Goal: Task Accomplishment & Management: Use online tool/utility

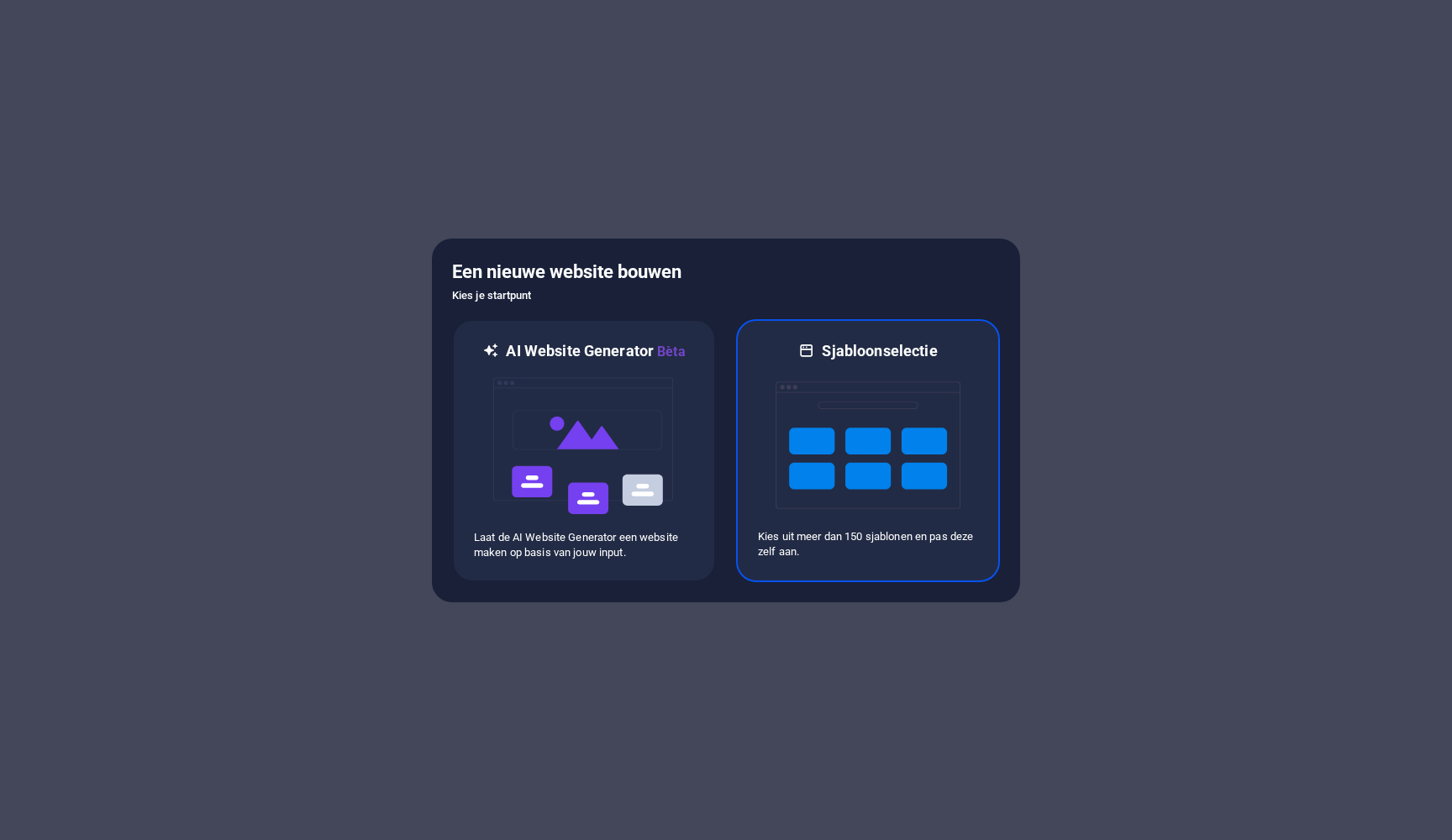
click at [941, 445] on img at bounding box center [867, 445] width 185 height 168
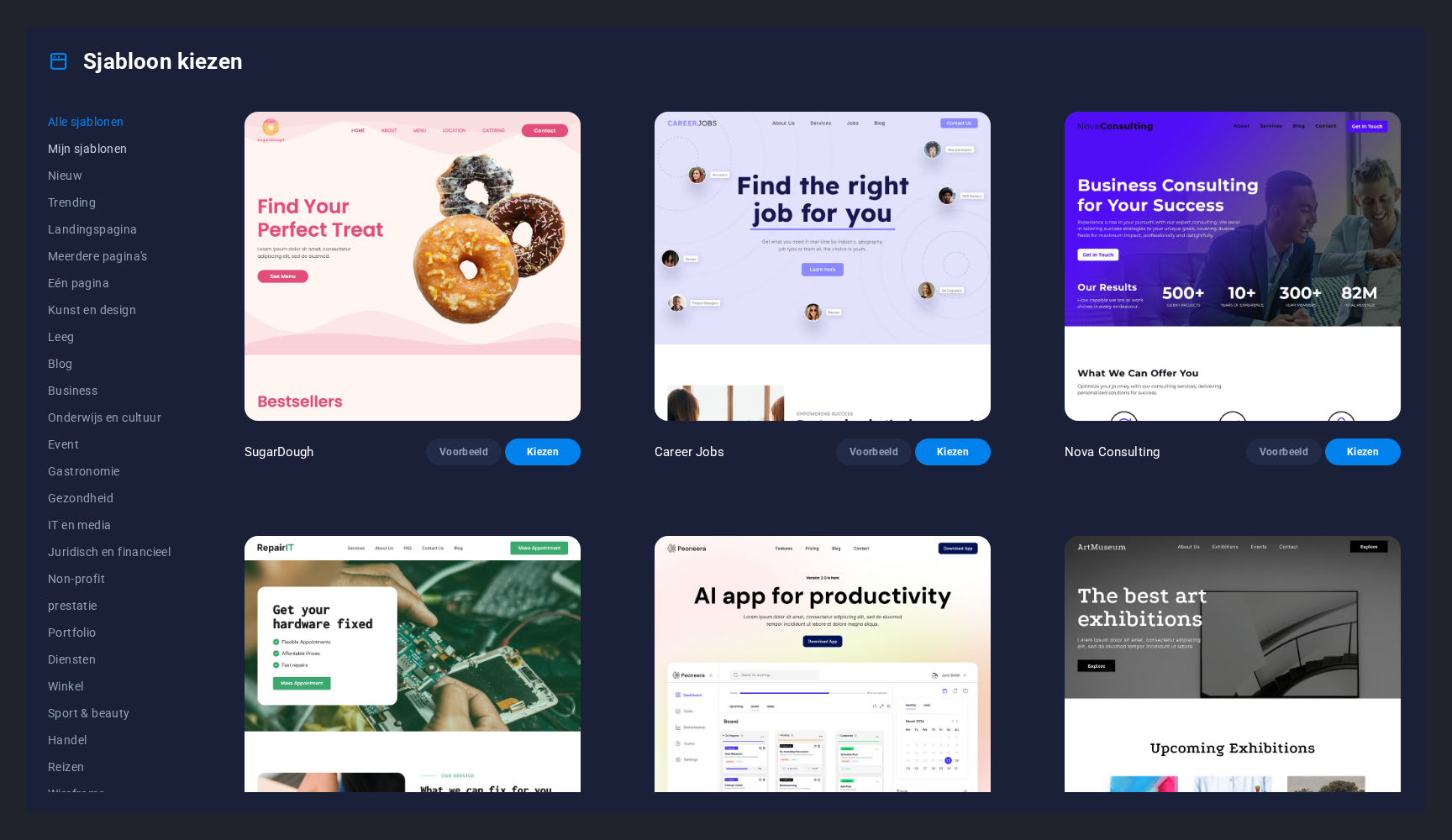
click at [111, 150] on span "Mijn sjablonen" at bounding box center [109, 148] width 123 height 13
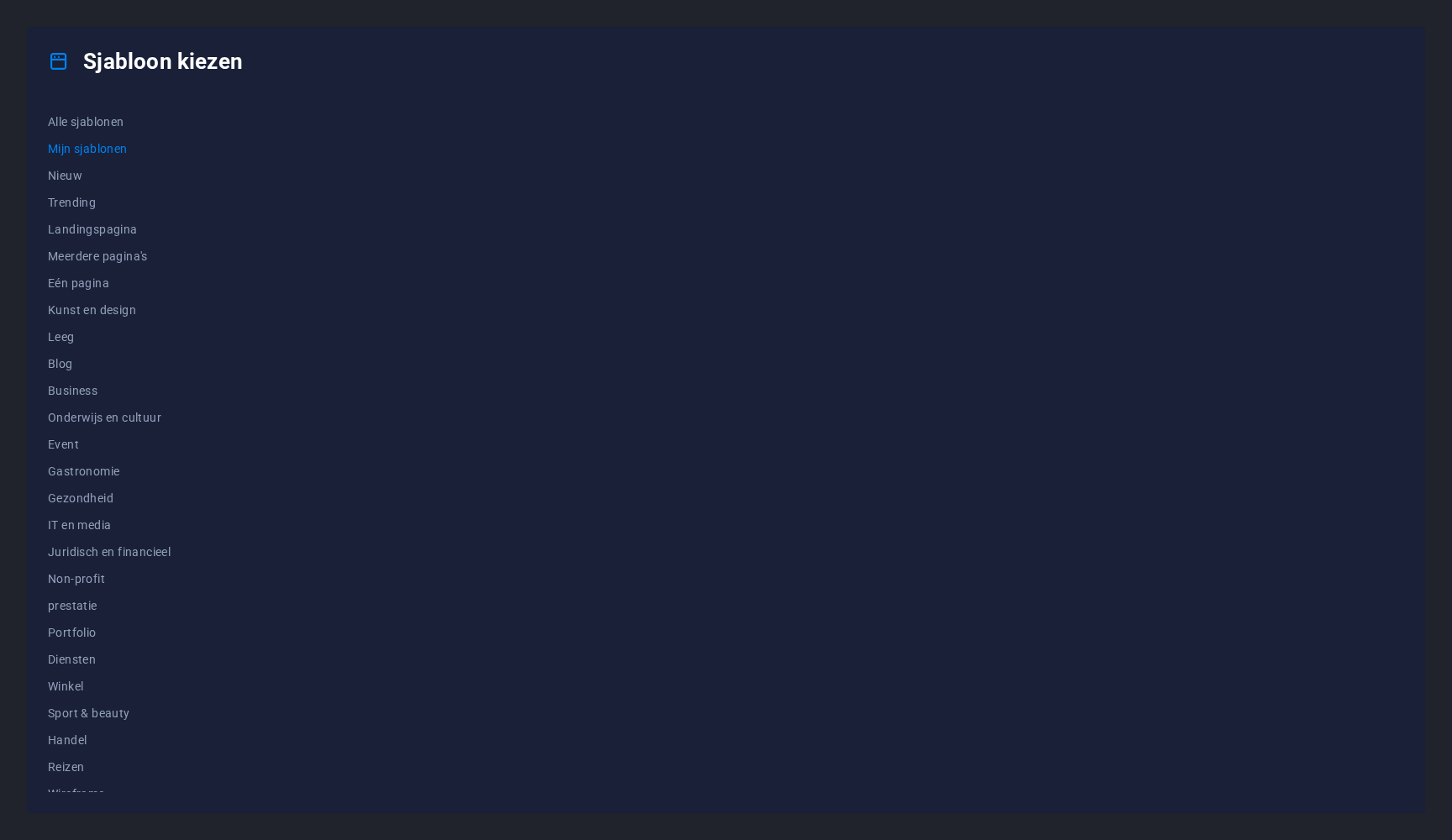
click at [64, 59] on icon at bounding box center [59, 61] width 22 height 22
click at [83, 125] on span "Alle sjablonen" at bounding box center [109, 121] width 123 height 13
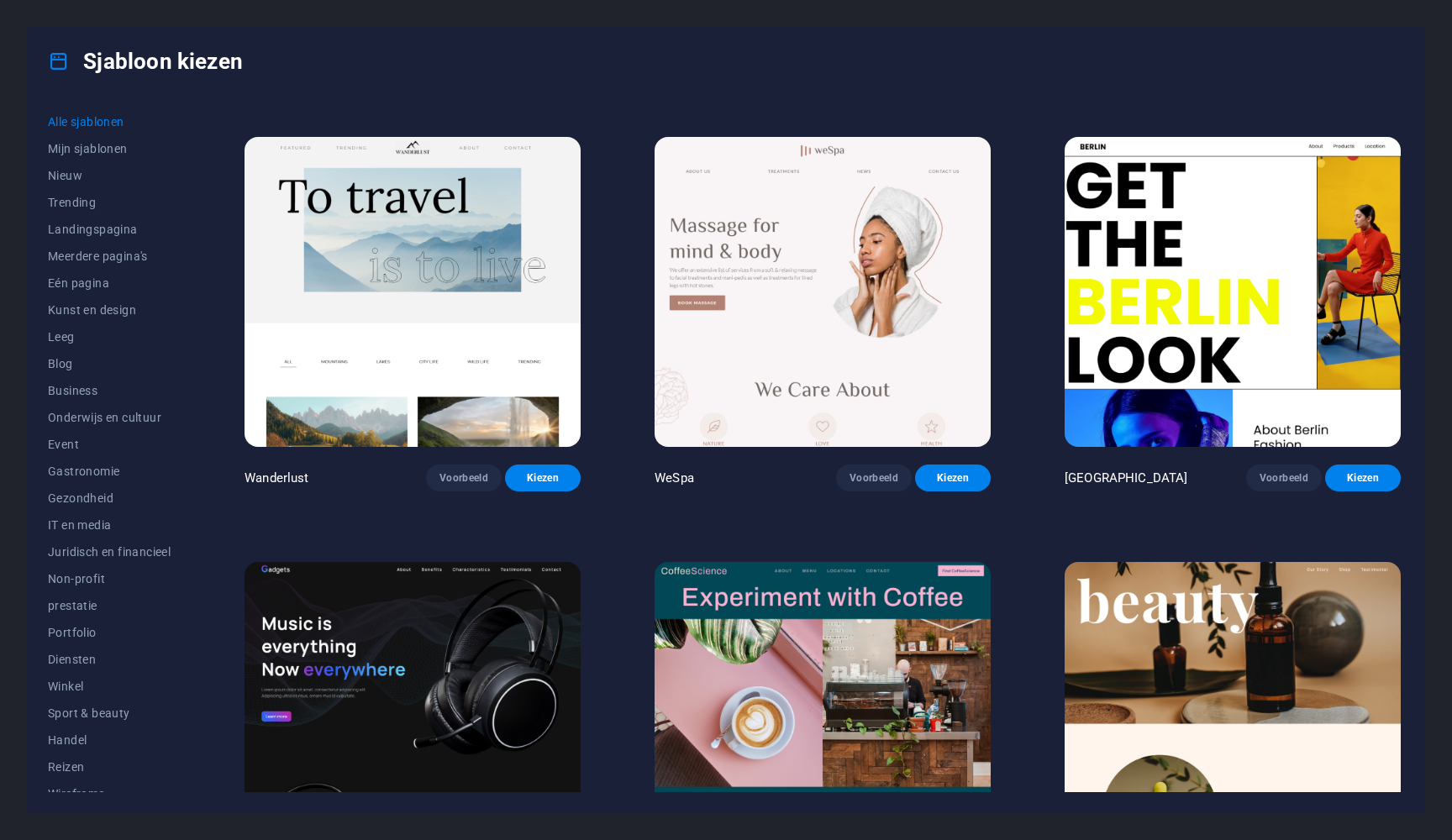
scroll to position [5849, 0]
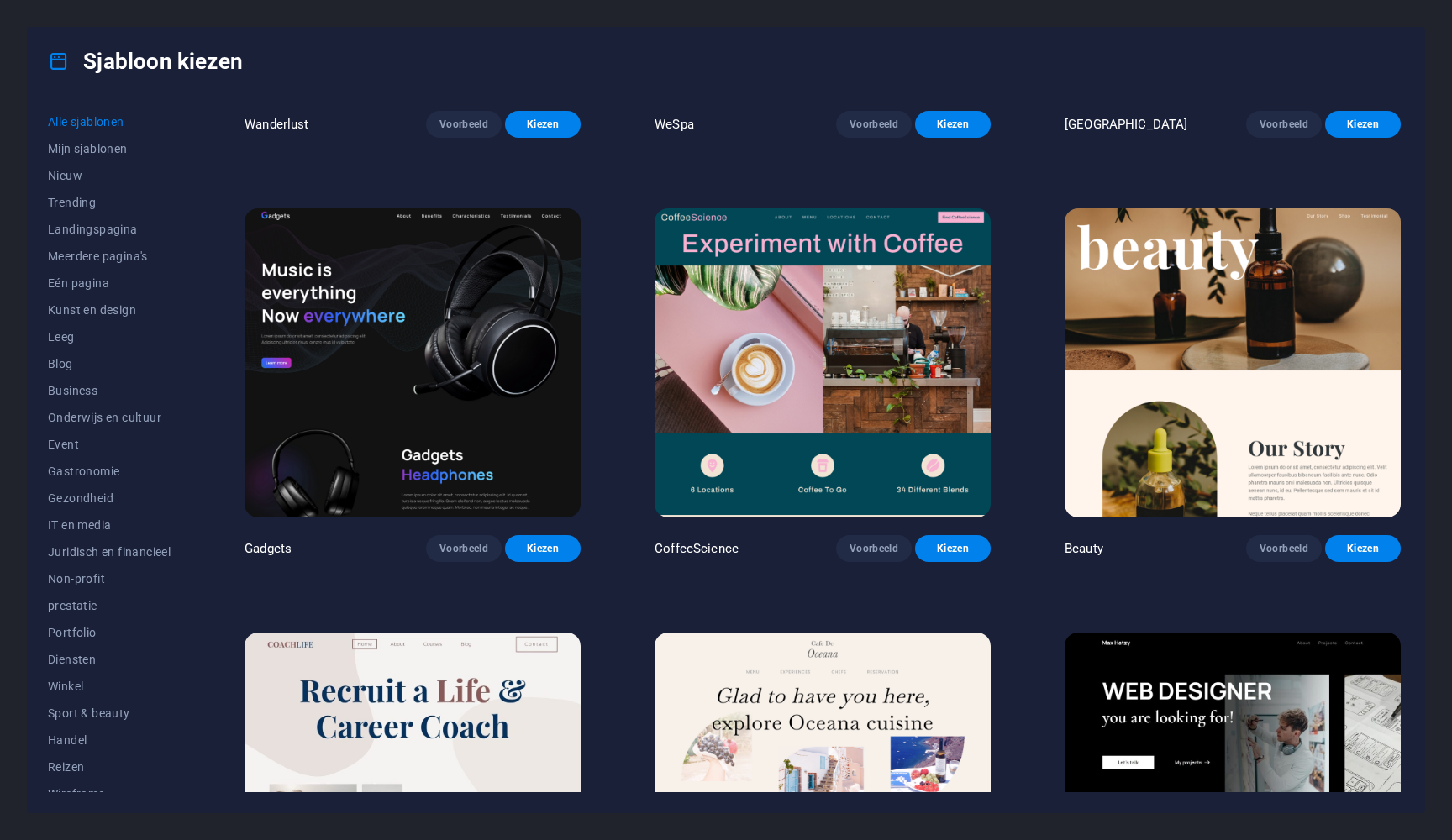
click at [477, 272] on img at bounding box center [412, 362] width 336 height 309
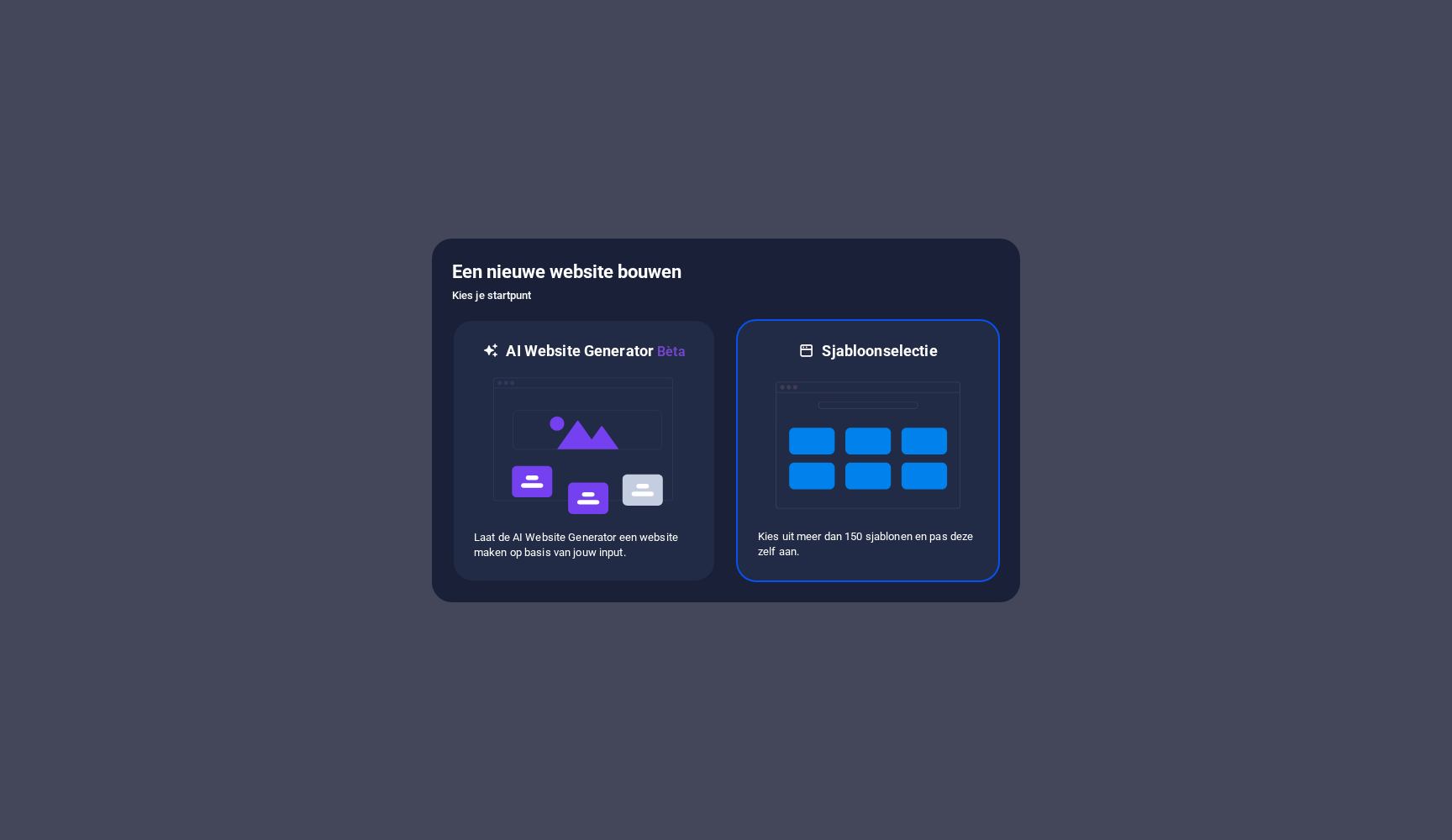
click at [897, 467] on img at bounding box center [867, 445] width 185 height 168
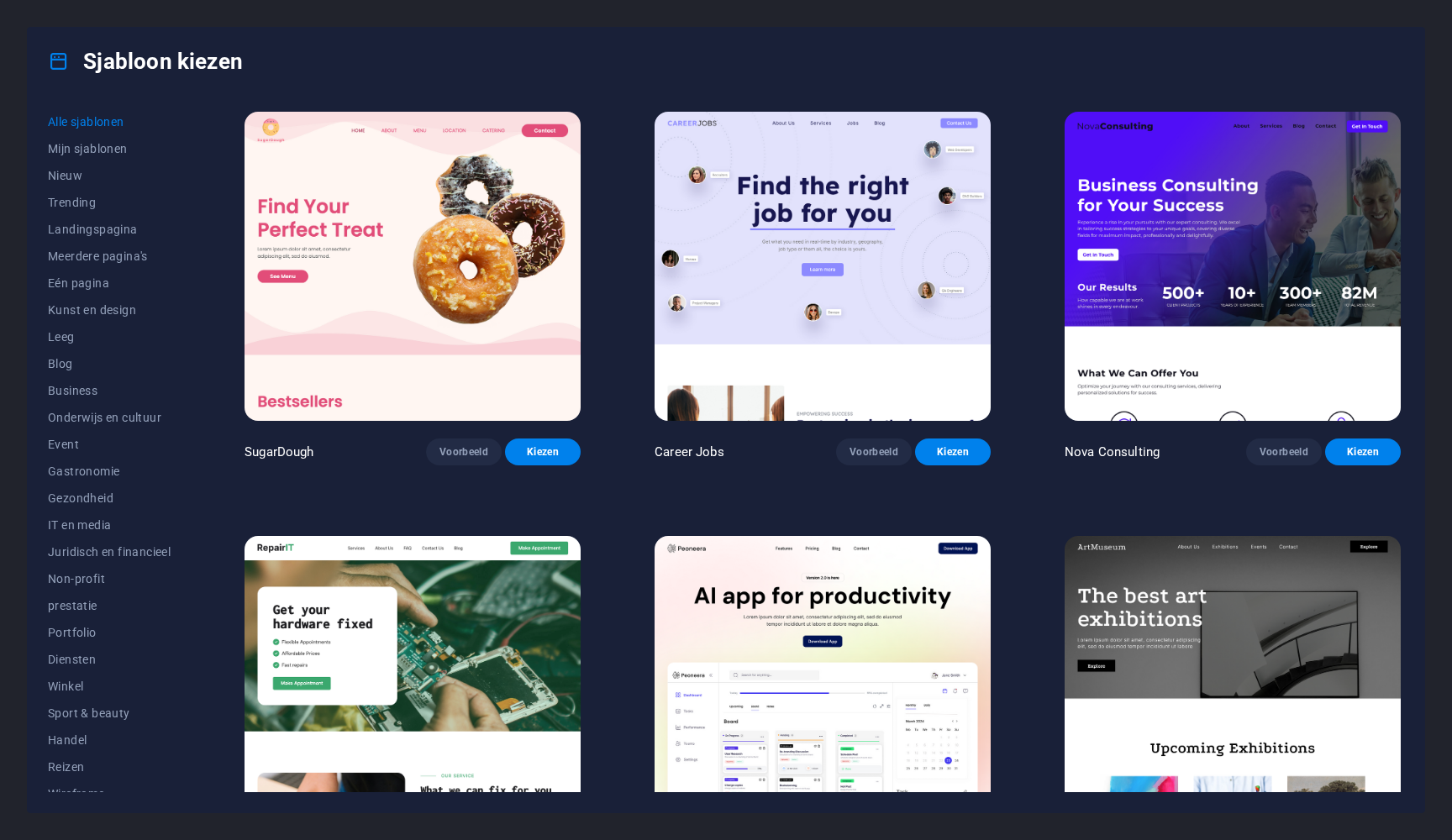
scroll to position [15, 0]
click at [118, 702] on span "Sport & beauty" at bounding box center [109, 697] width 123 height 13
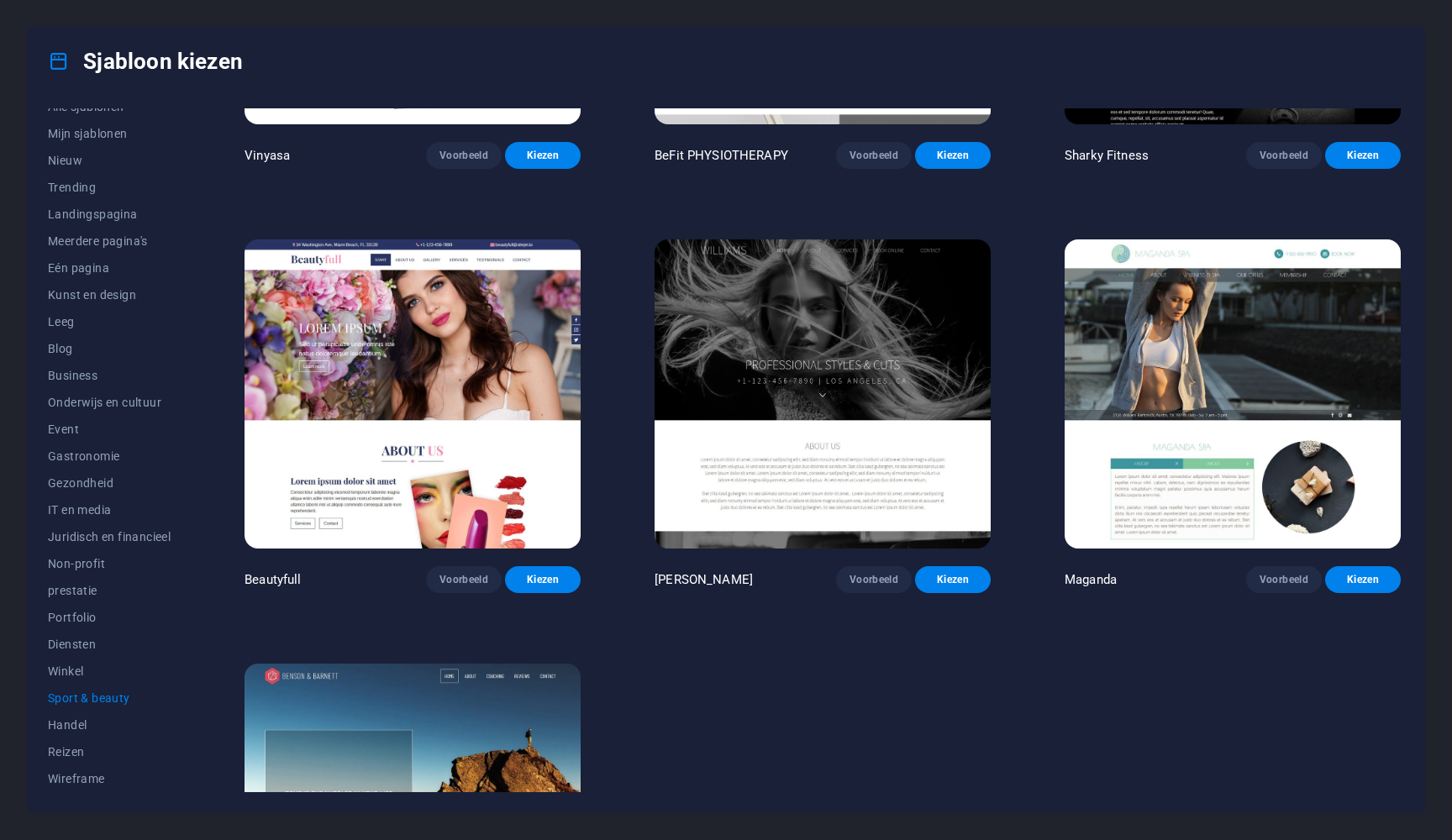
scroll to position [1721, 0]
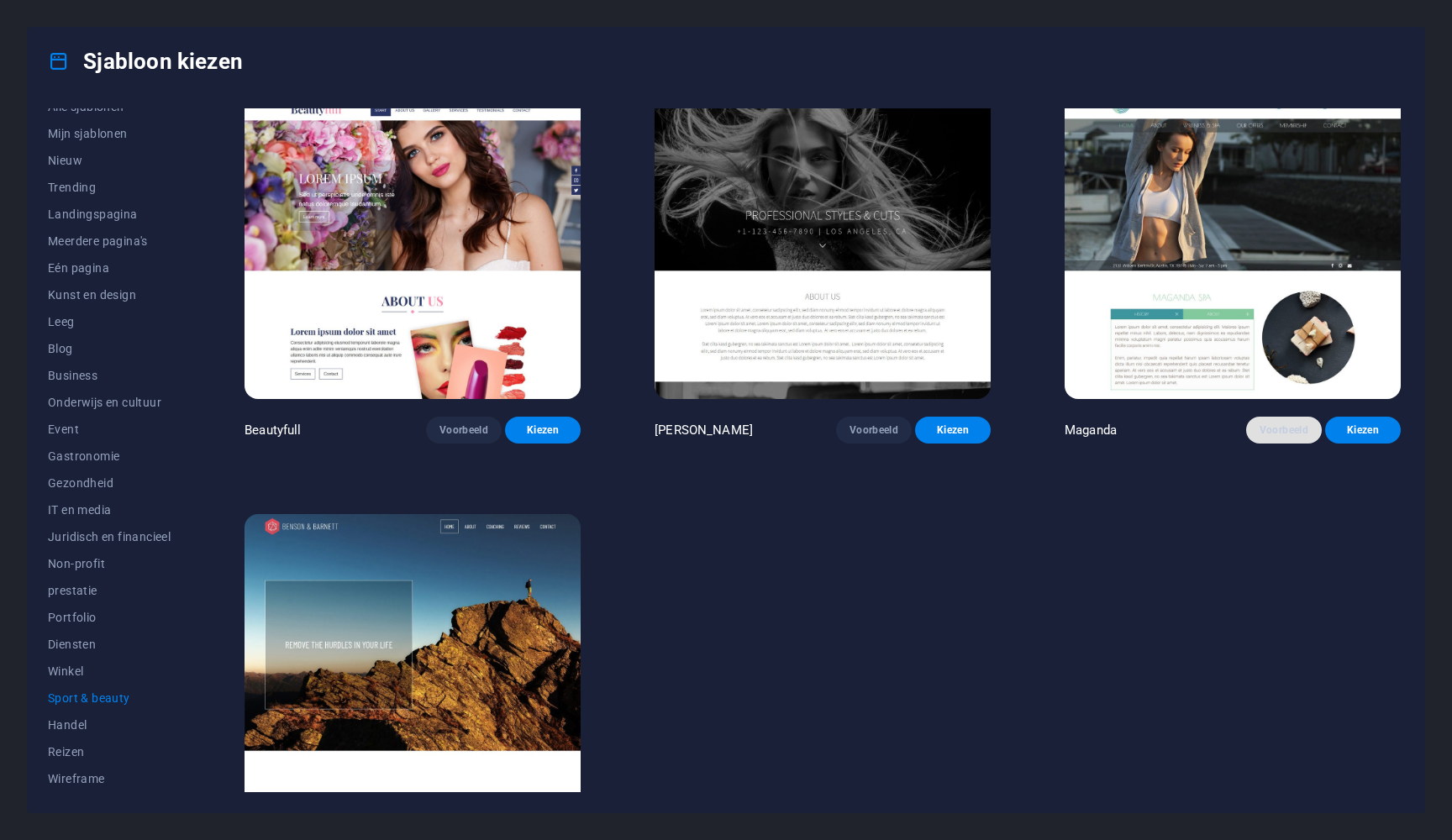
click at [1267, 423] on span "Voorbeeld" at bounding box center [1283, 429] width 49 height 13
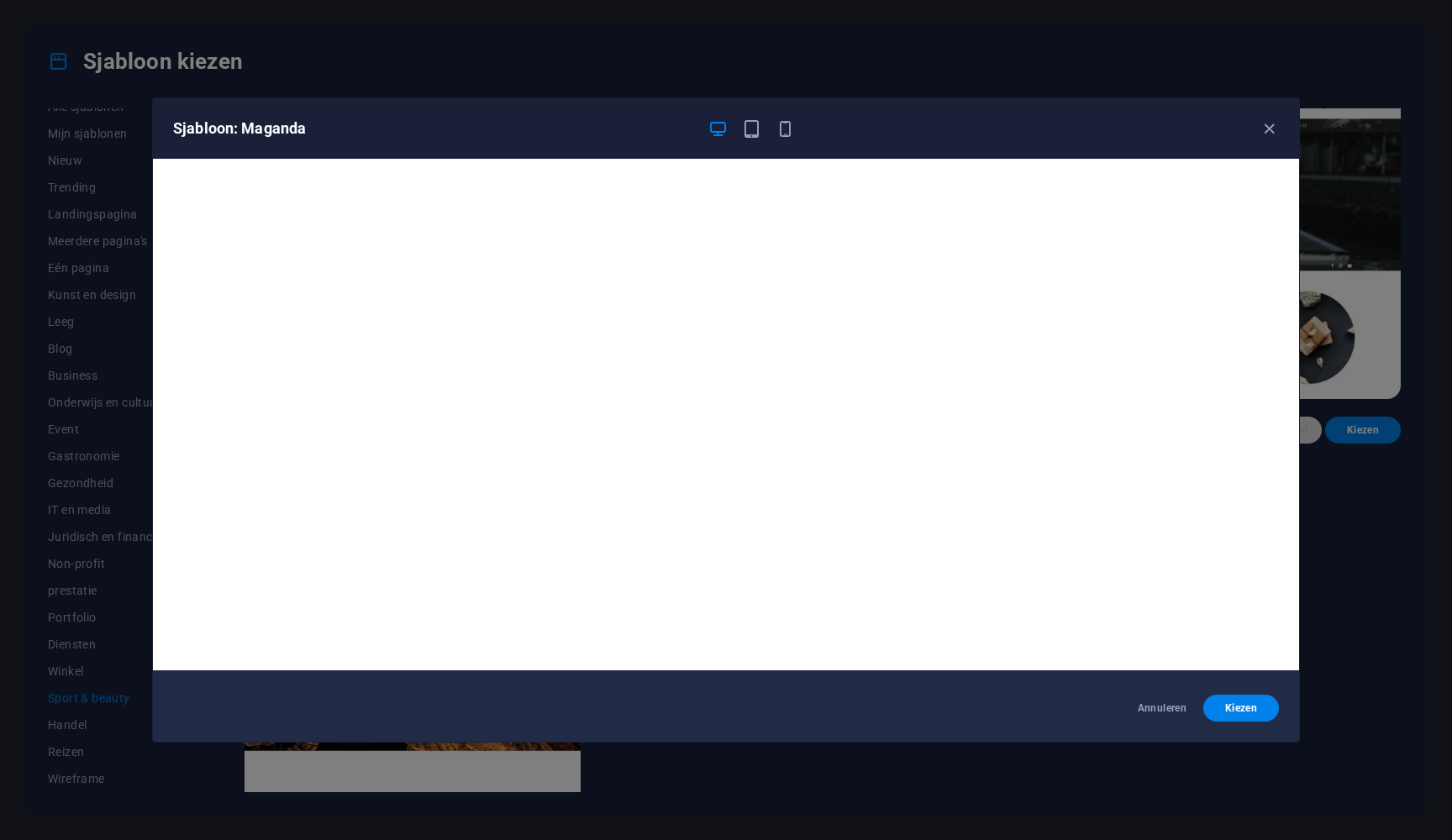
scroll to position [0, 0]
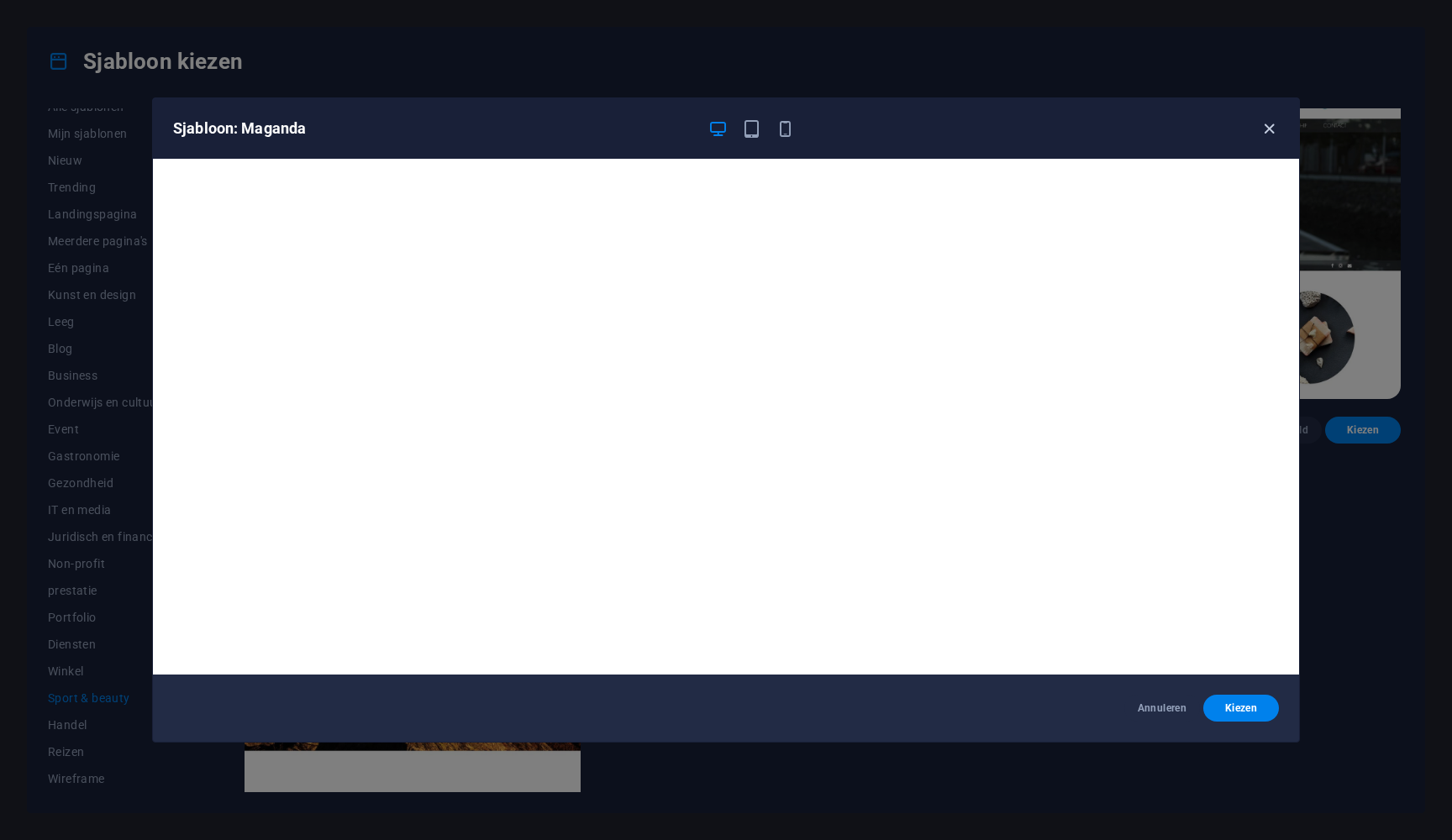
click at [1273, 129] on icon "button" at bounding box center [1268, 128] width 19 height 19
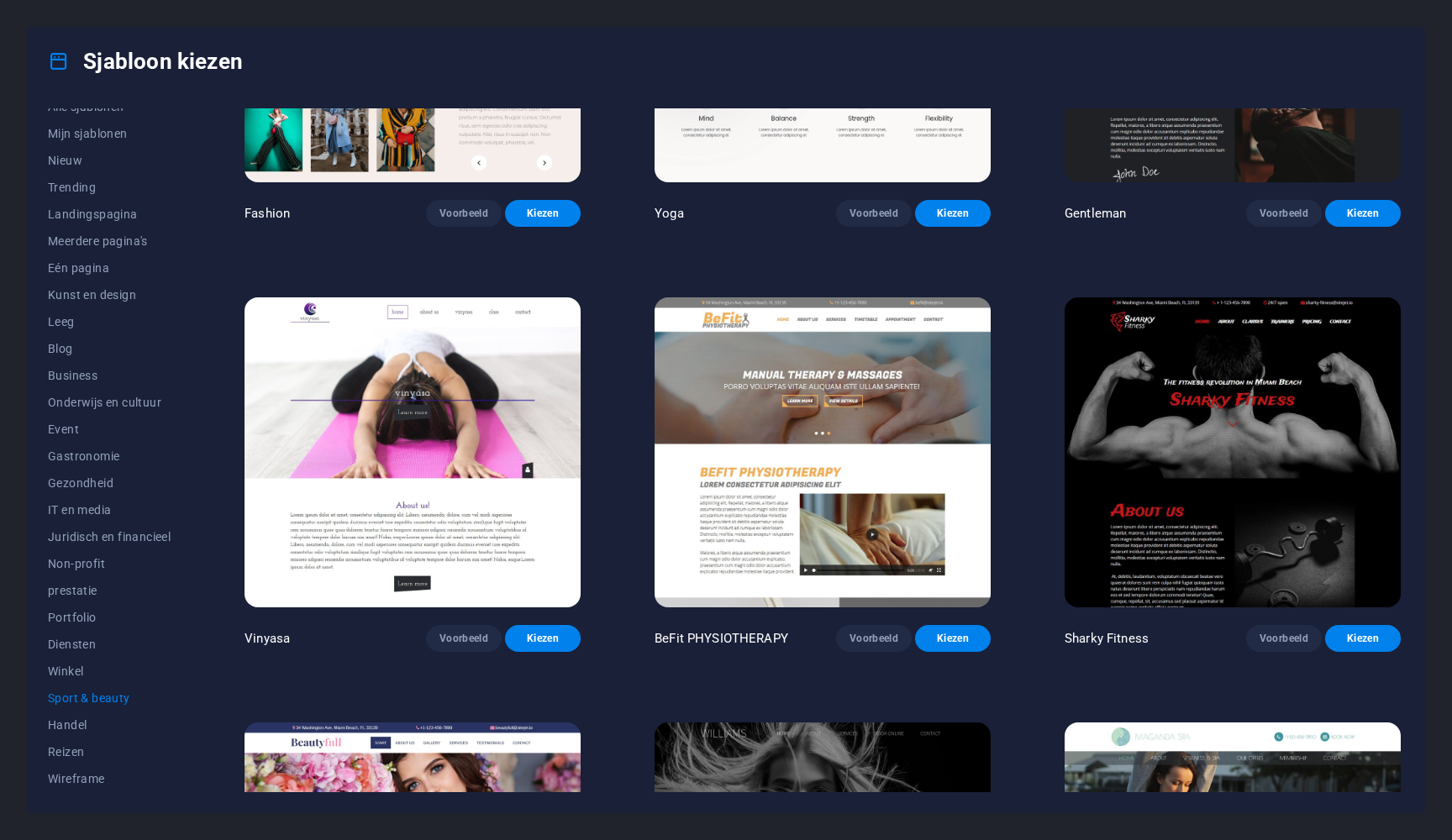
scroll to position [1411, 0]
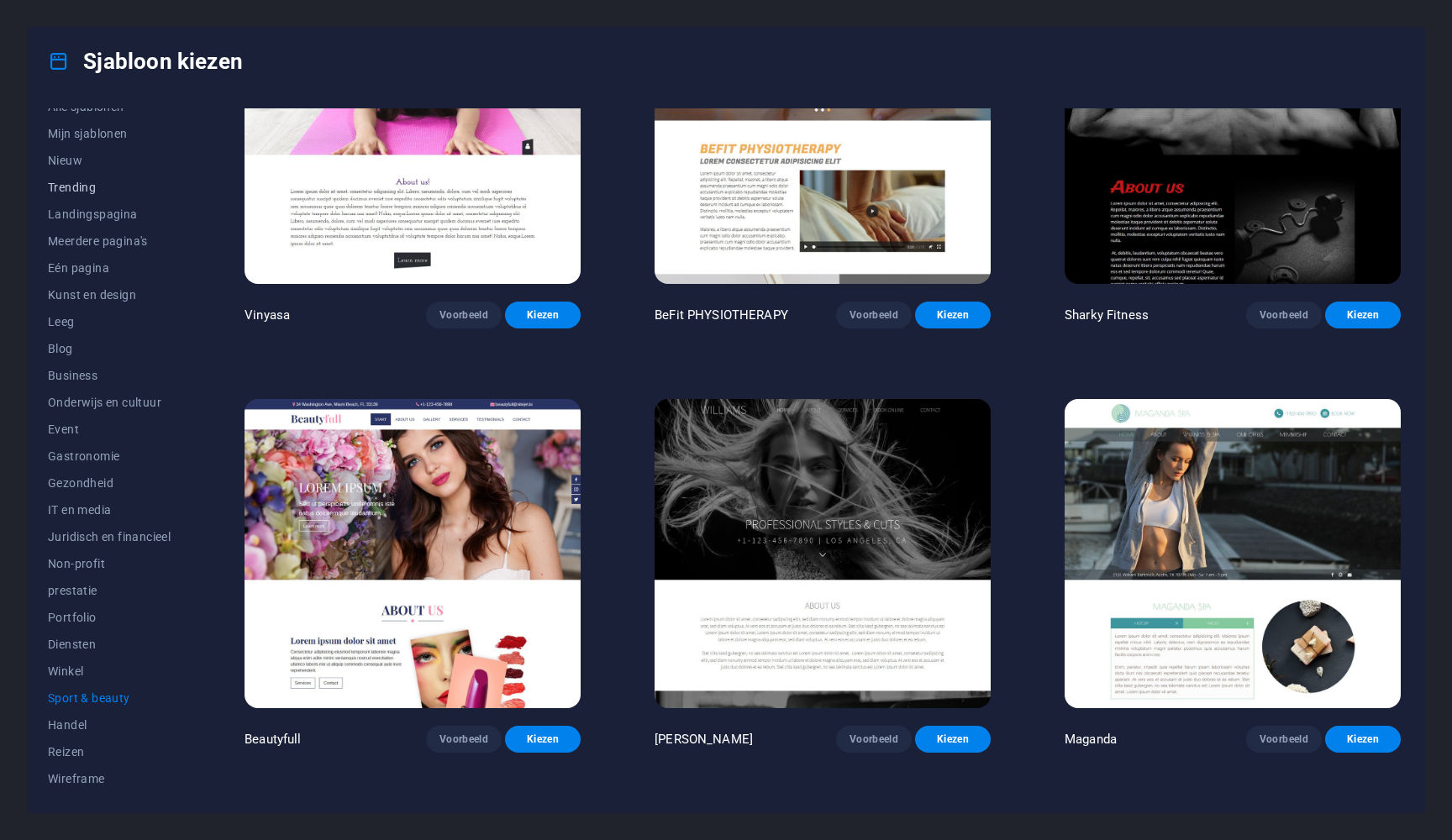
click at [92, 187] on span "Trending" at bounding box center [109, 187] width 123 height 13
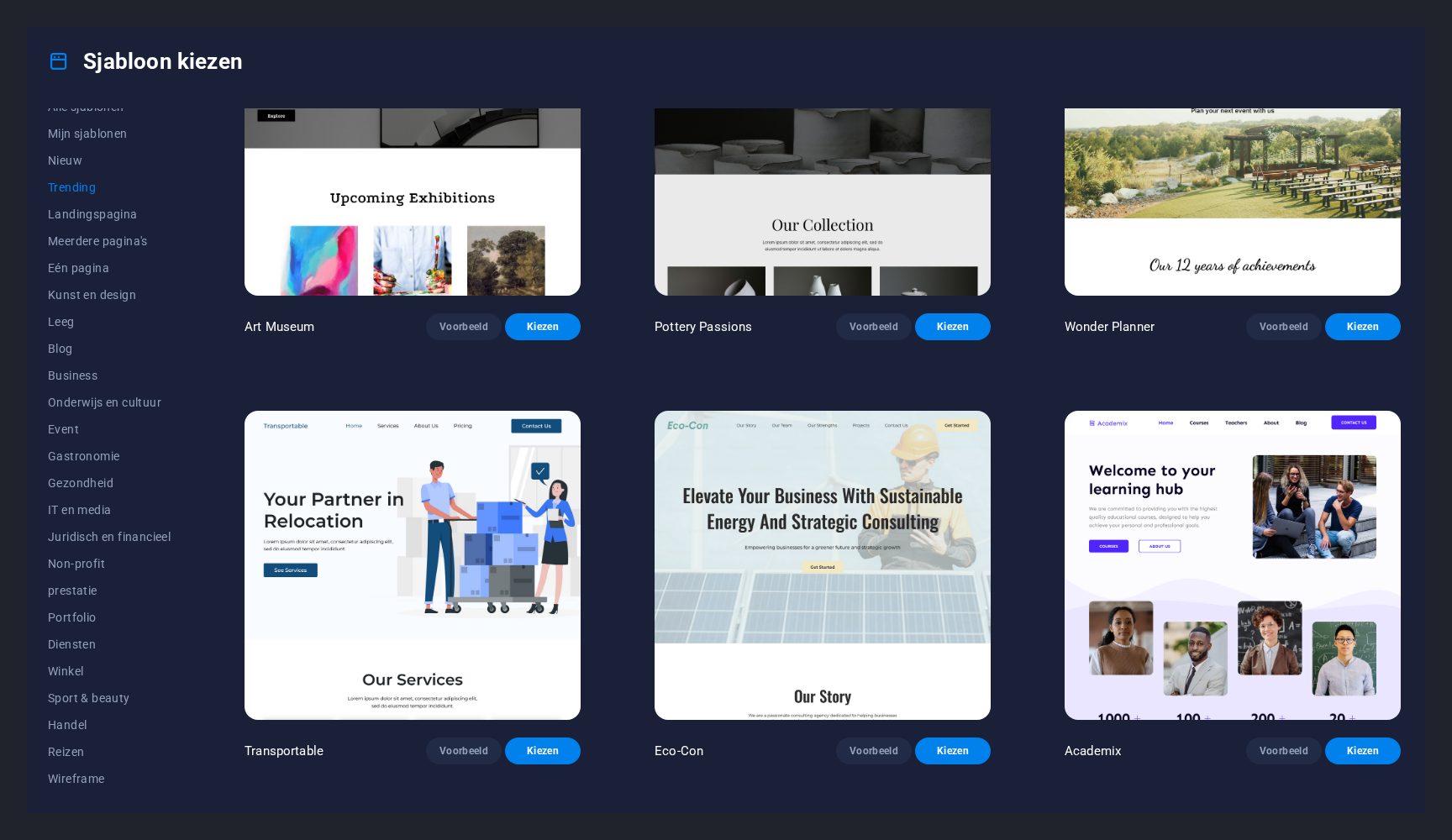
scroll to position [0, 0]
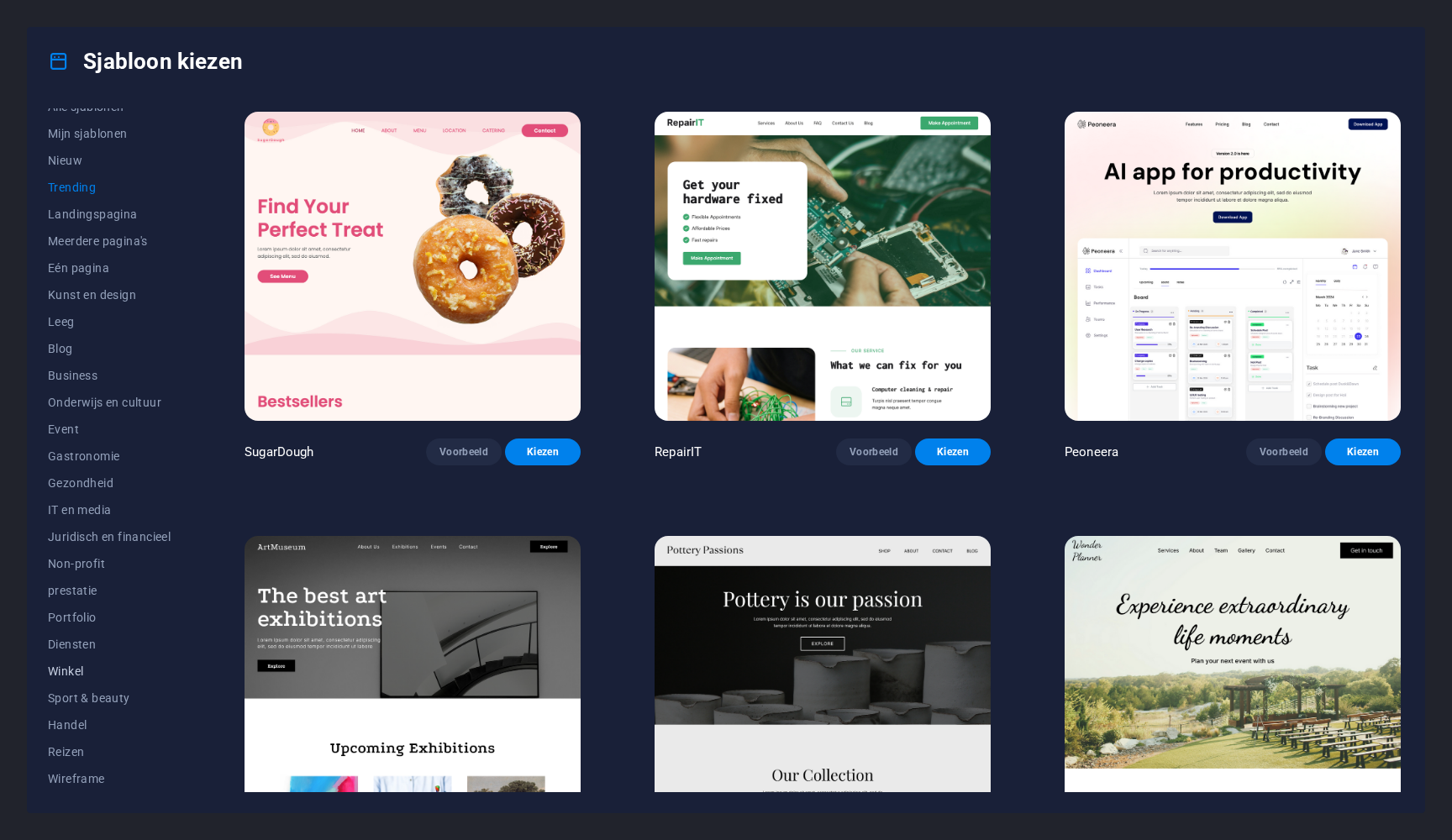
click at [81, 665] on span "Winkel" at bounding box center [109, 671] width 123 height 13
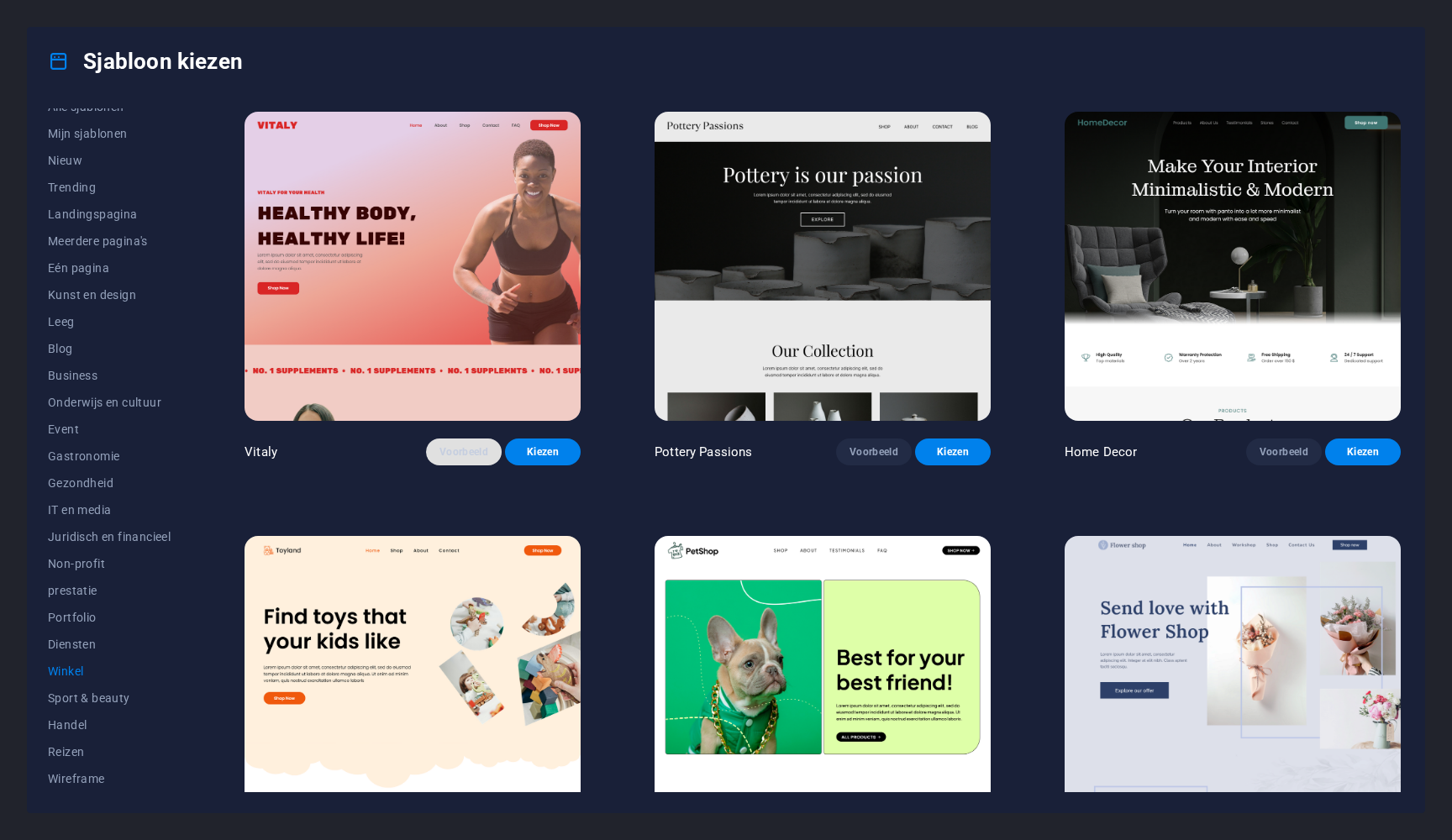
click at [463, 445] on span "Voorbeeld" at bounding box center [463, 451] width 49 height 13
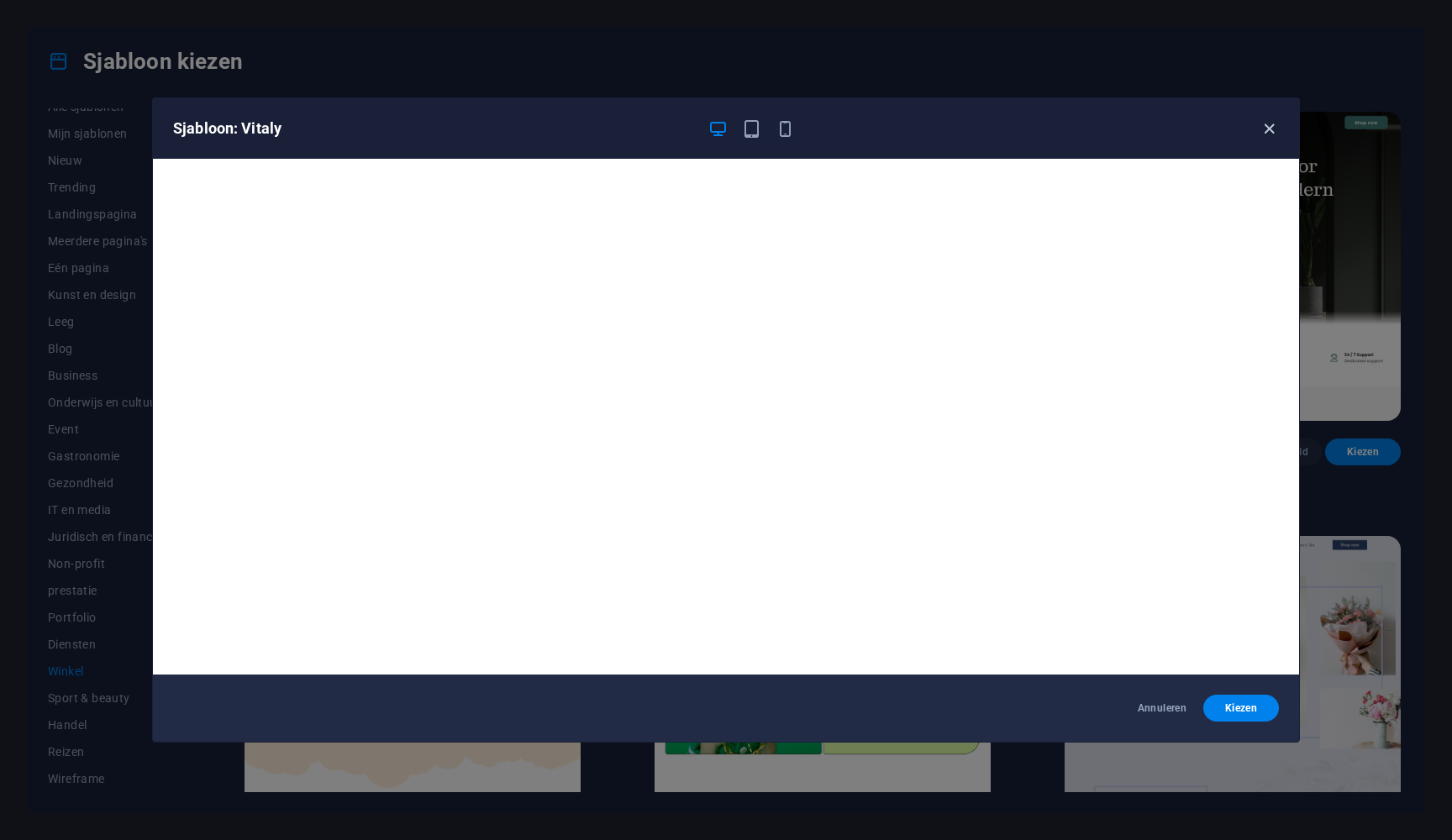
click at [1276, 125] on icon "button" at bounding box center [1268, 128] width 19 height 19
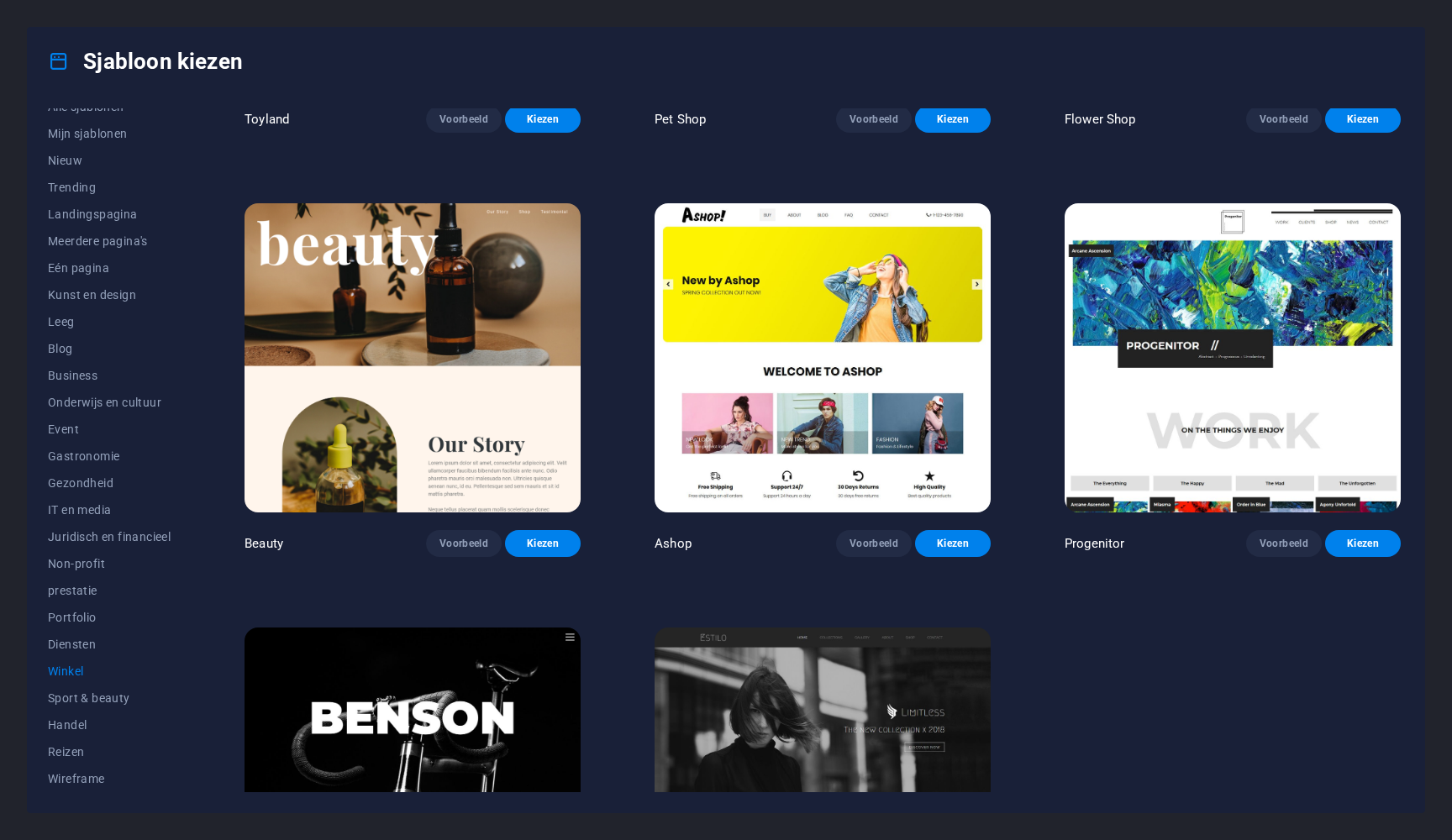
scroll to position [936, 0]
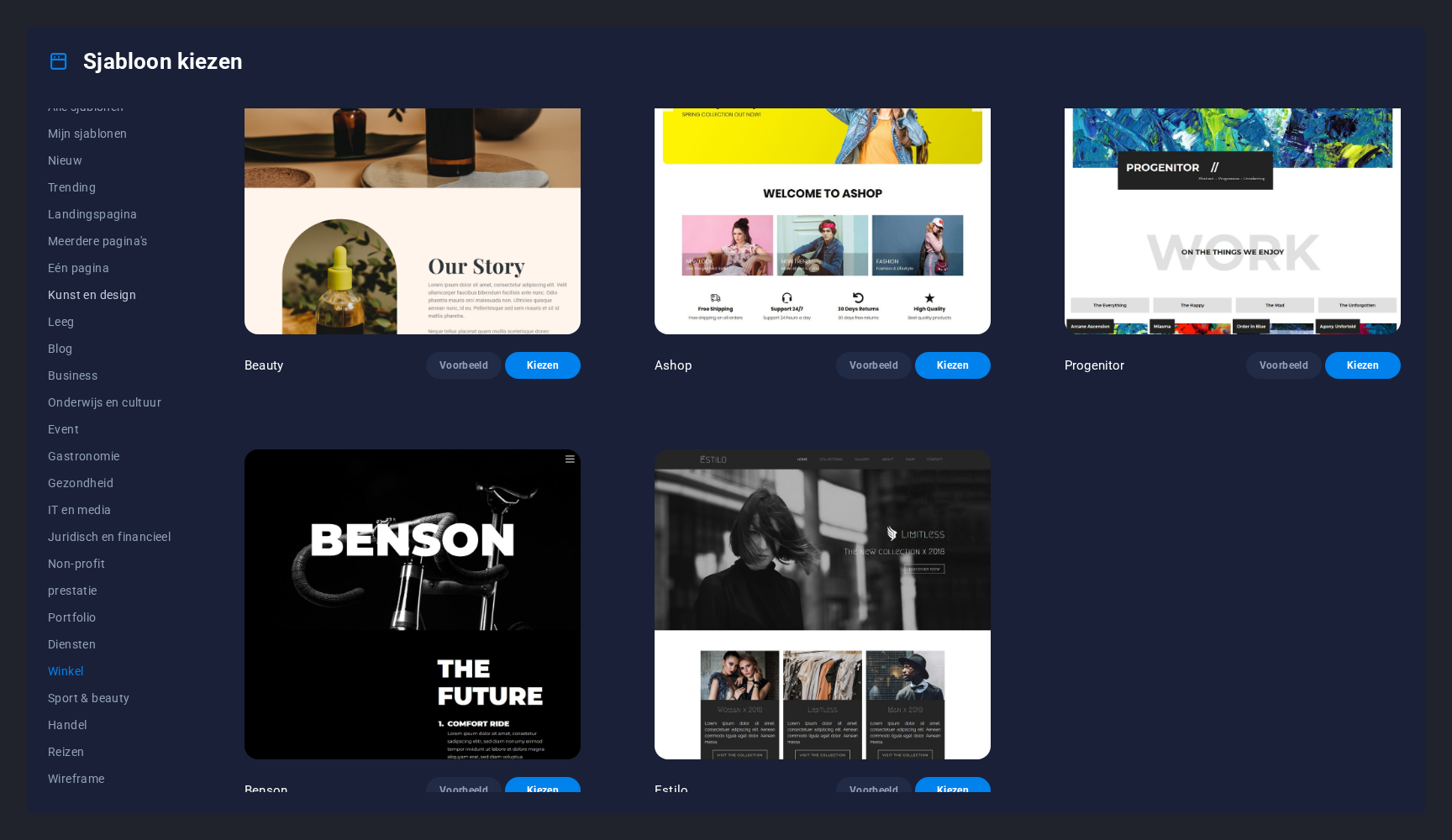
click at [111, 303] on button "Kunst en design" at bounding box center [109, 294] width 123 height 27
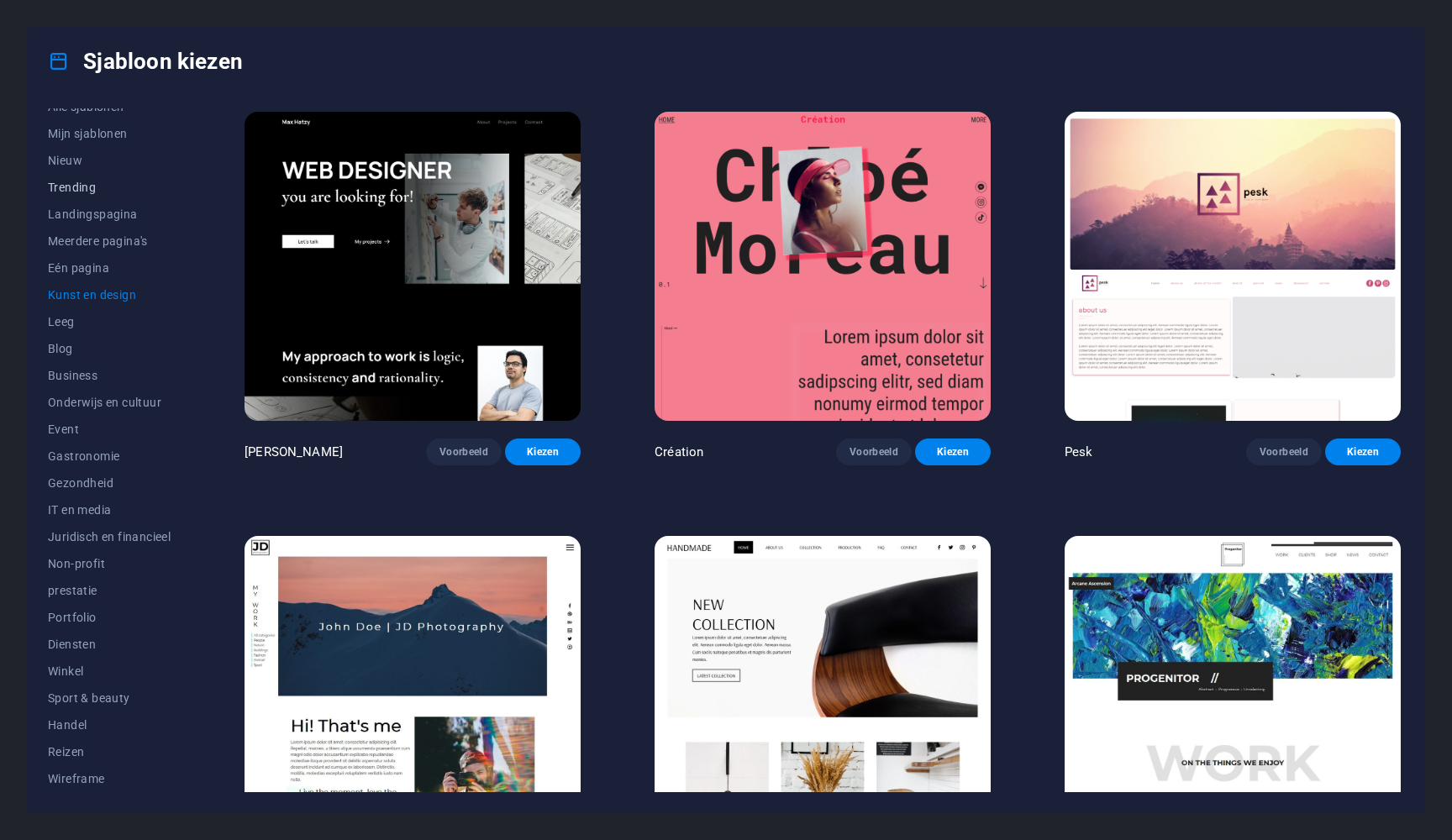
scroll to position [0, 0]
click at [80, 177] on span "Nieuw" at bounding box center [109, 175] width 123 height 13
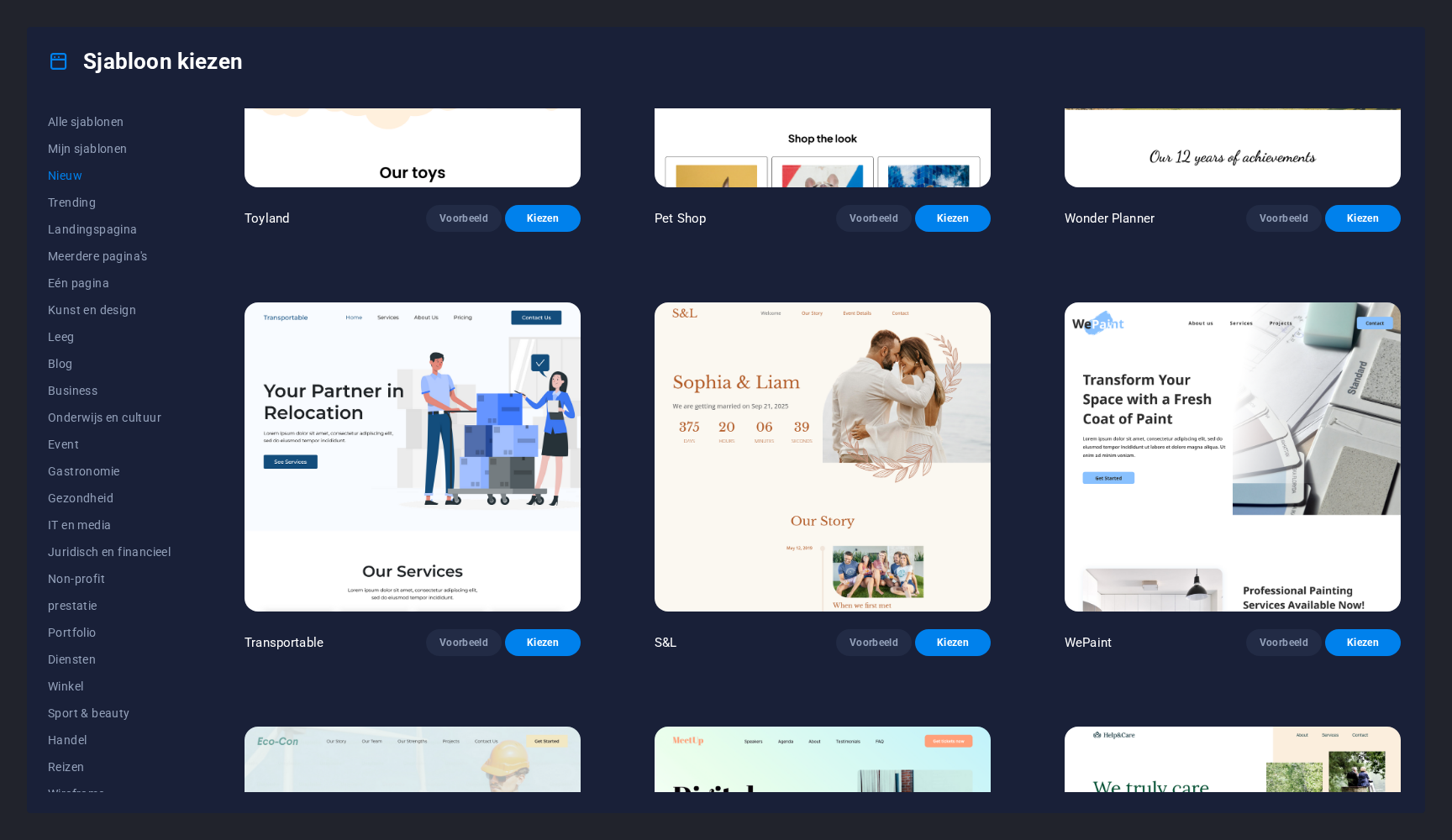
scroll to position [1779, 0]
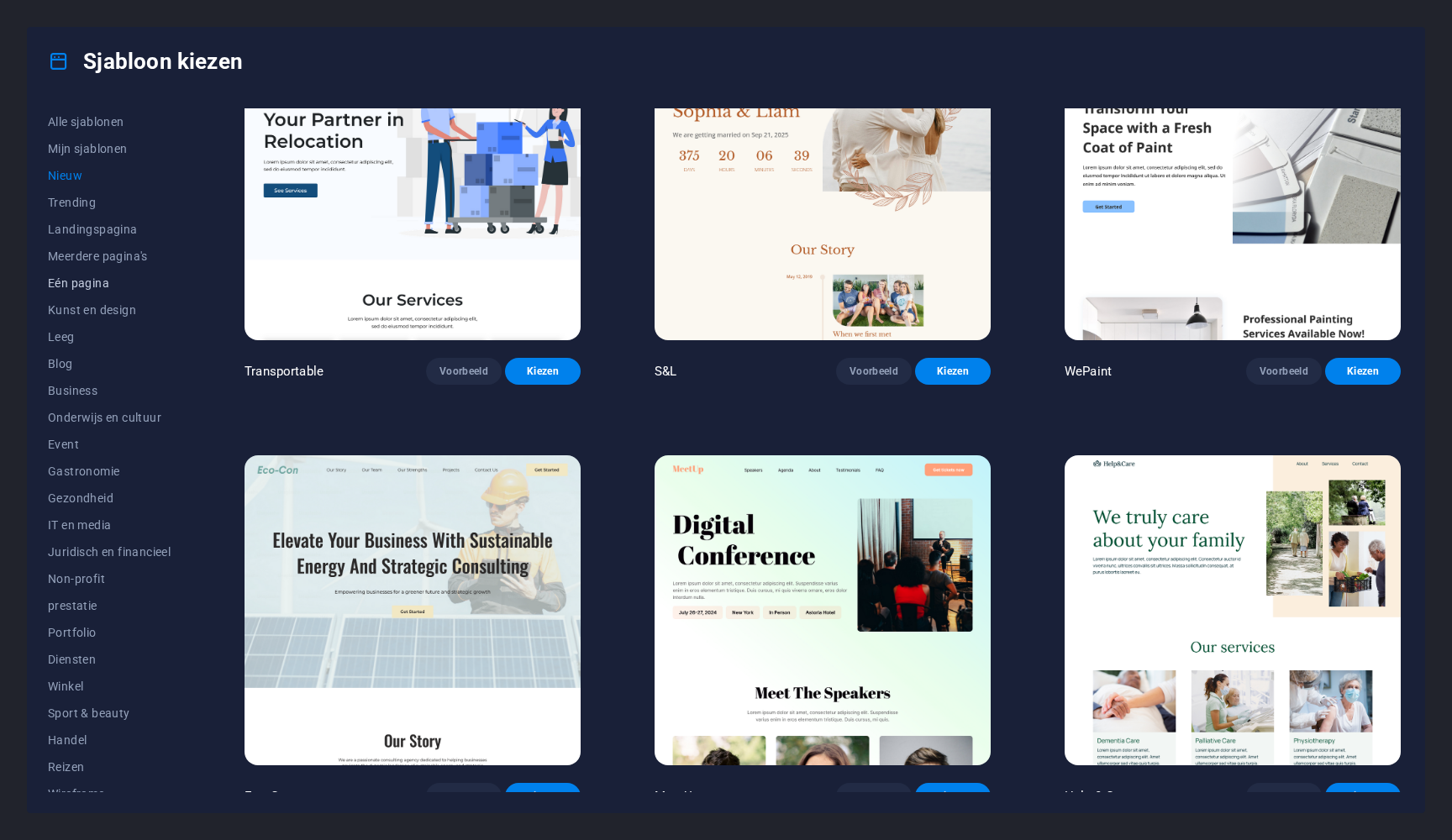
click at [63, 293] on button "Eén pagina" at bounding box center [109, 283] width 123 height 27
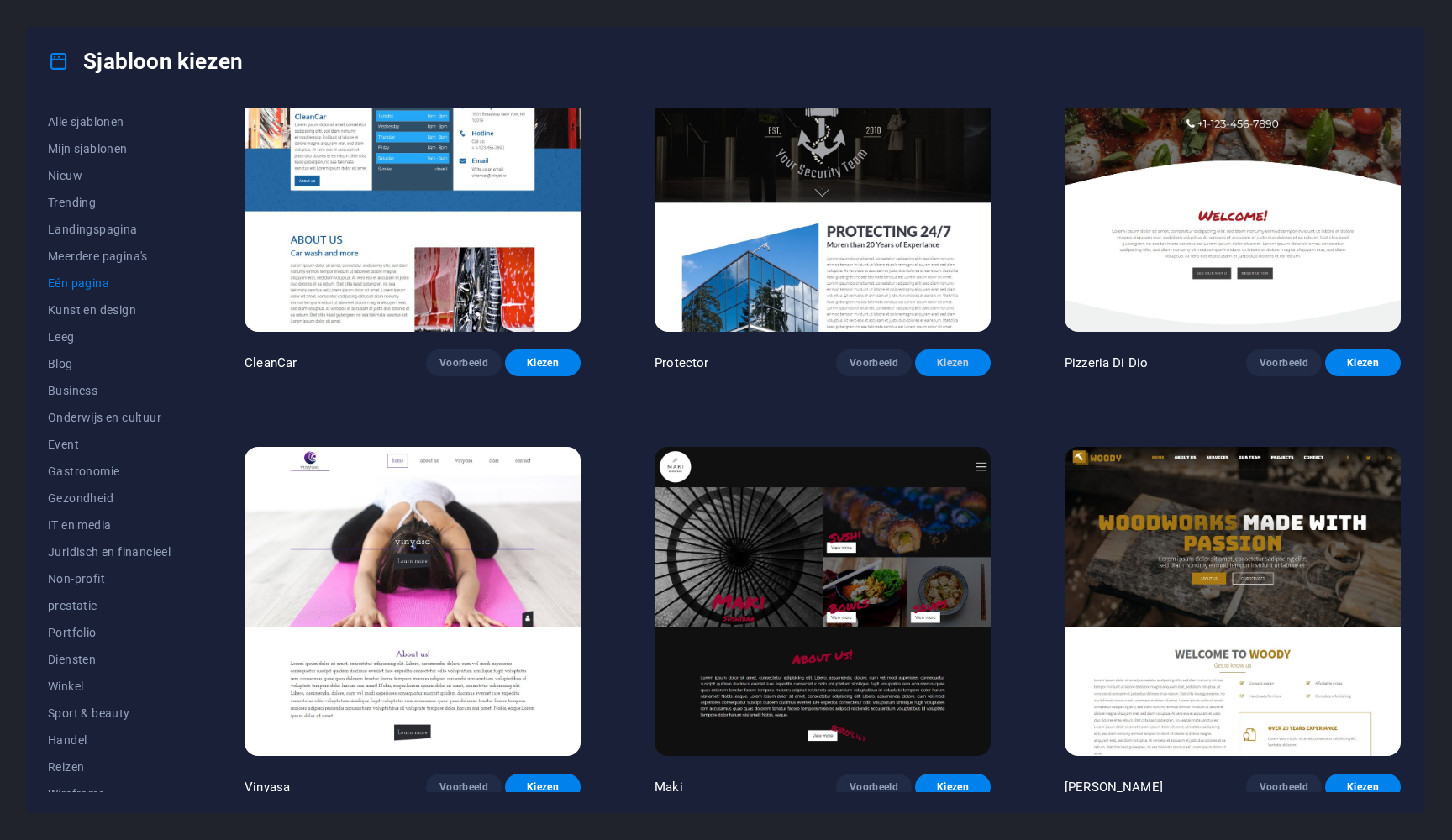
scroll to position [3053, 0]
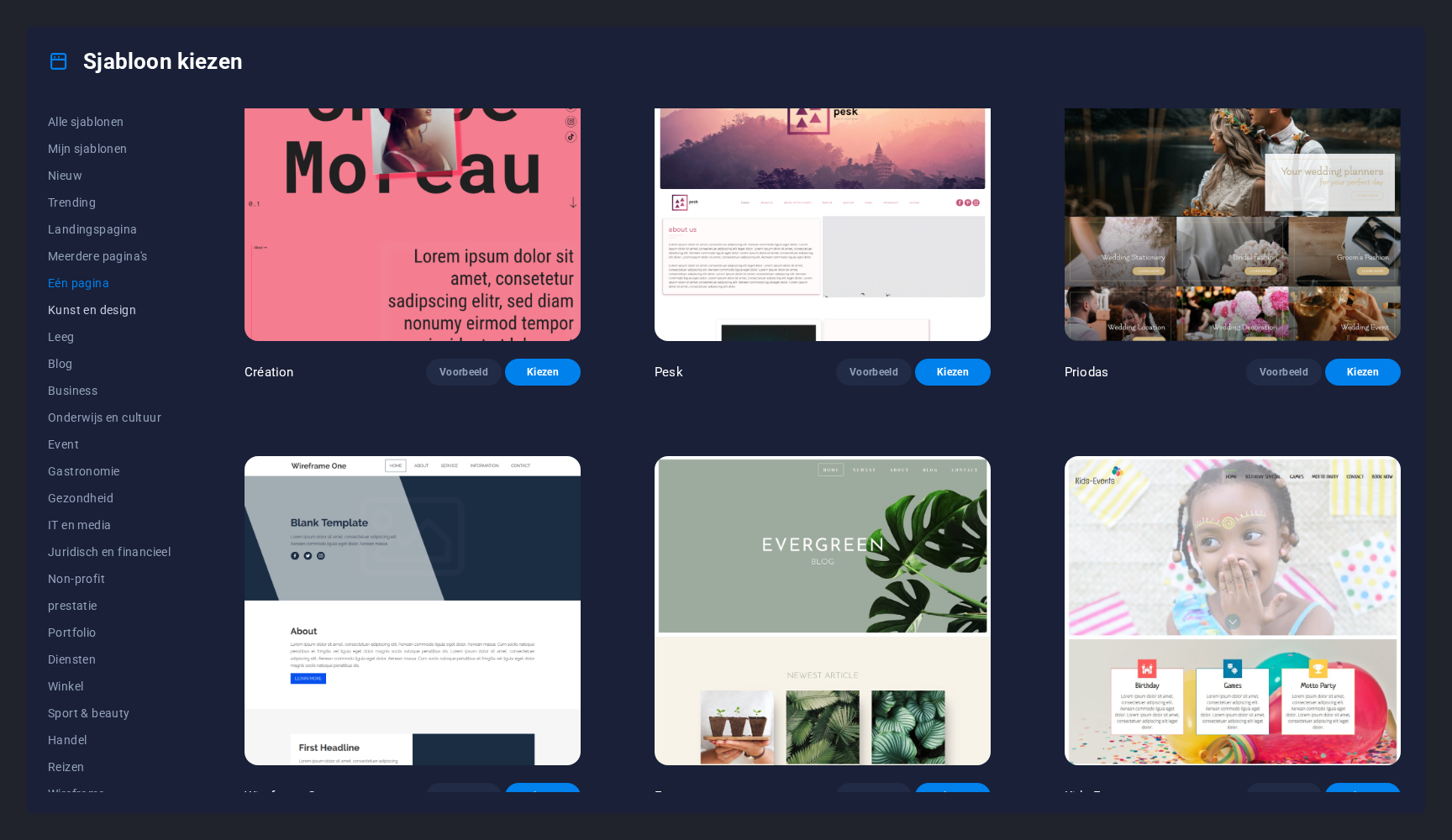
click at [109, 315] on span "Kunst en design" at bounding box center [109, 309] width 123 height 13
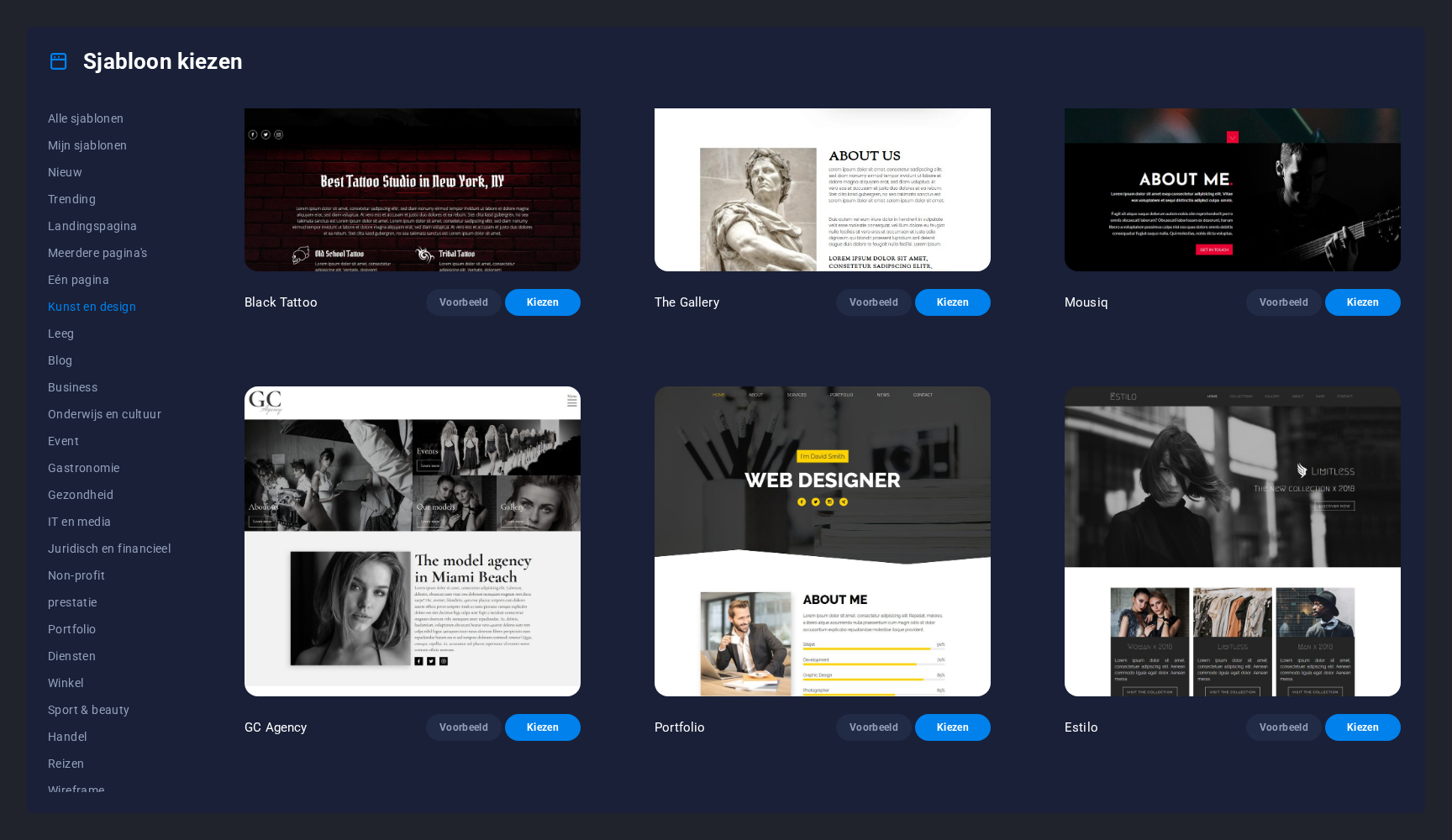
scroll to position [1779, 0]
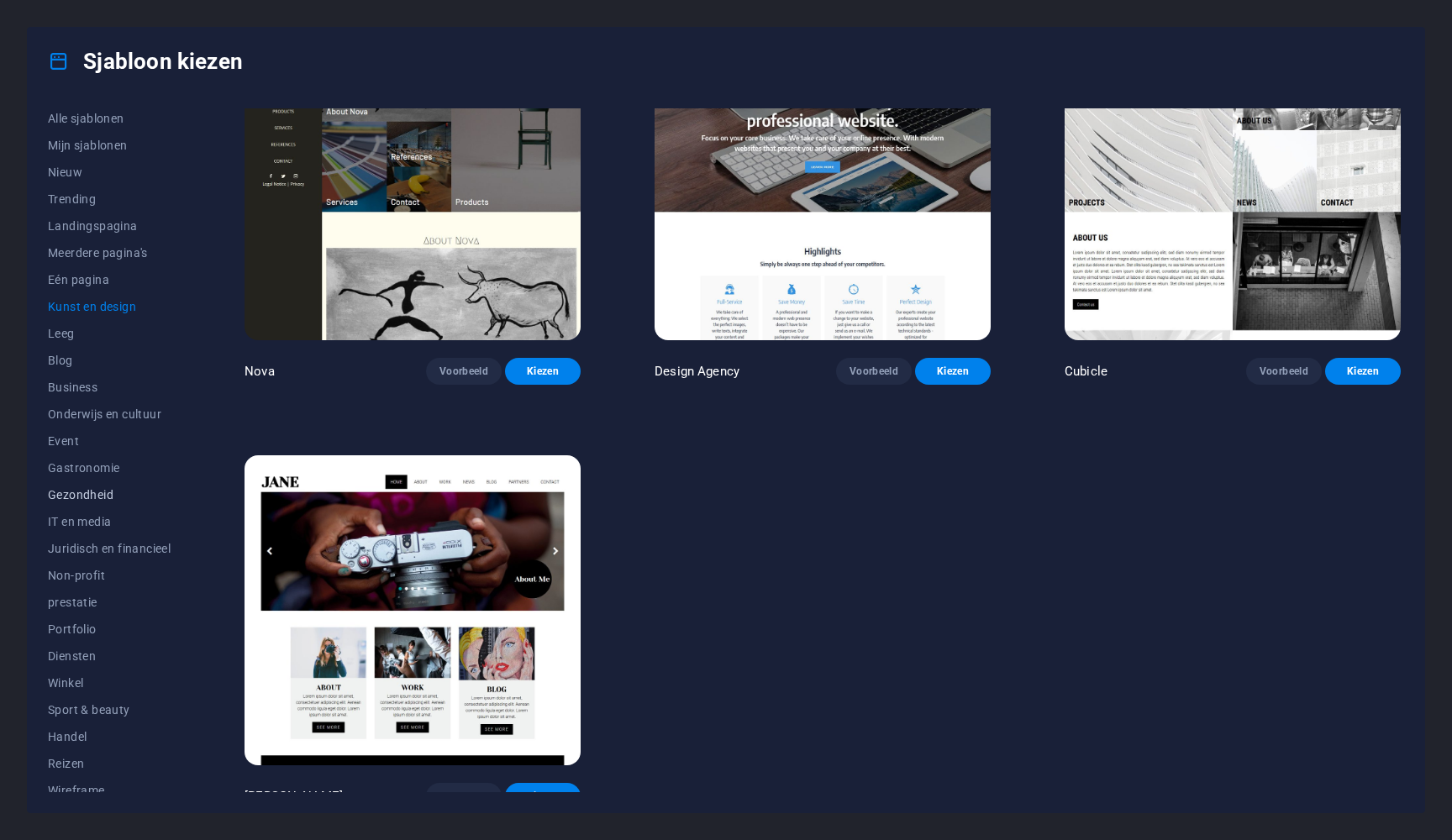
click at [86, 502] on button "Gezondheid" at bounding box center [109, 494] width 123 height 27
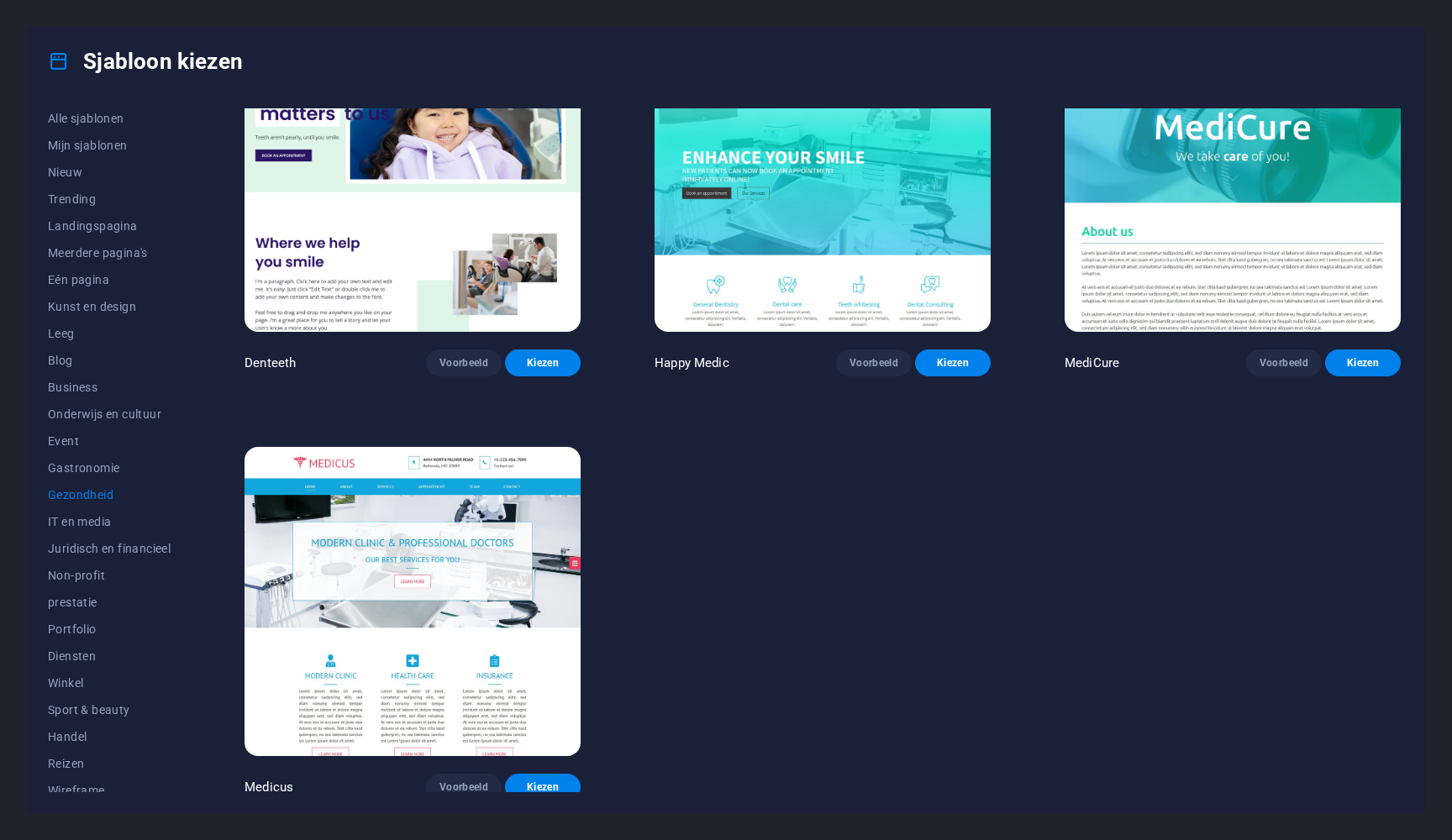
scroll to position [0, 0]
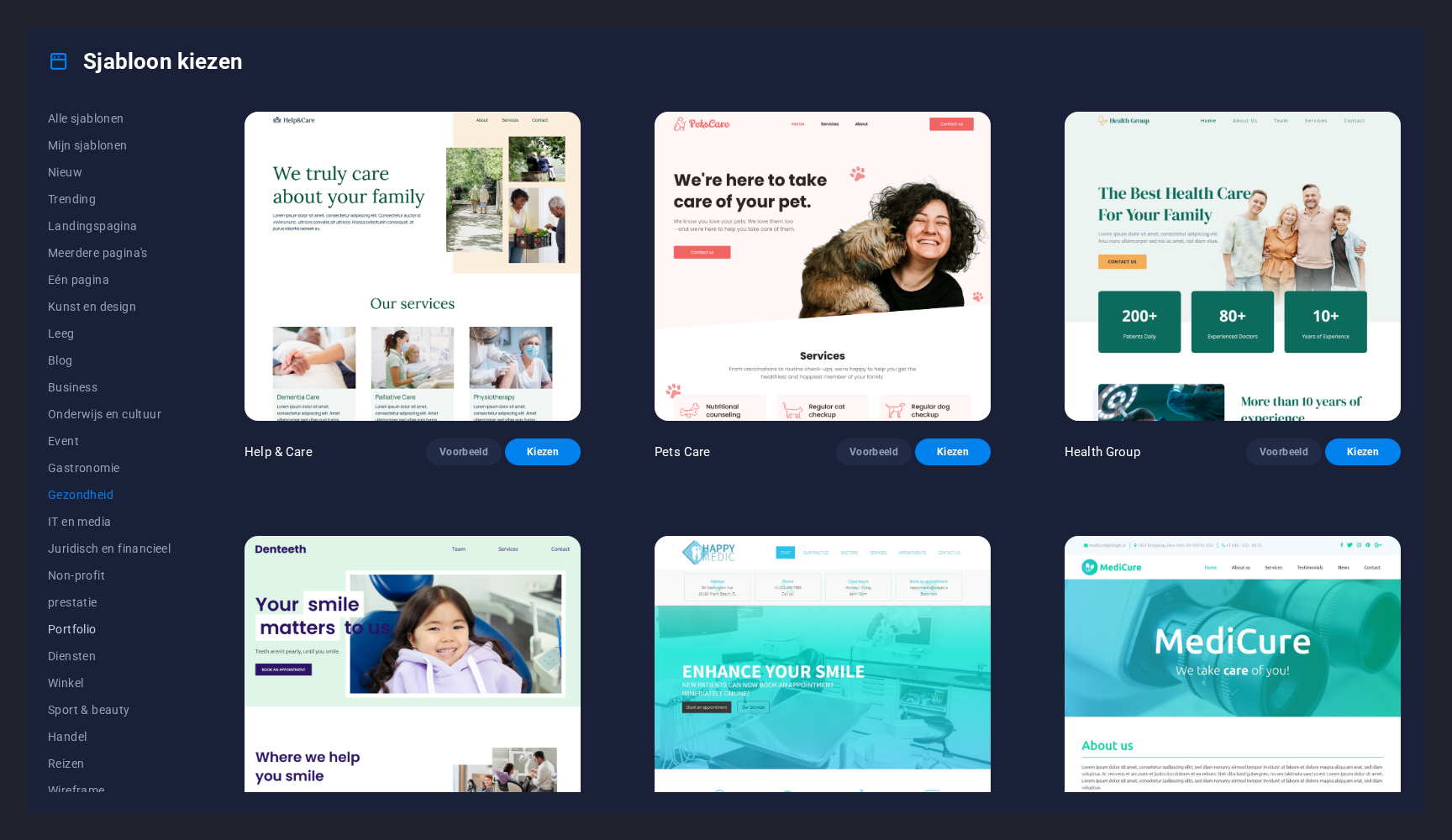
click at [81, 635] on span "Portfolio" at bounding box center [109, 629] width 123 height 13
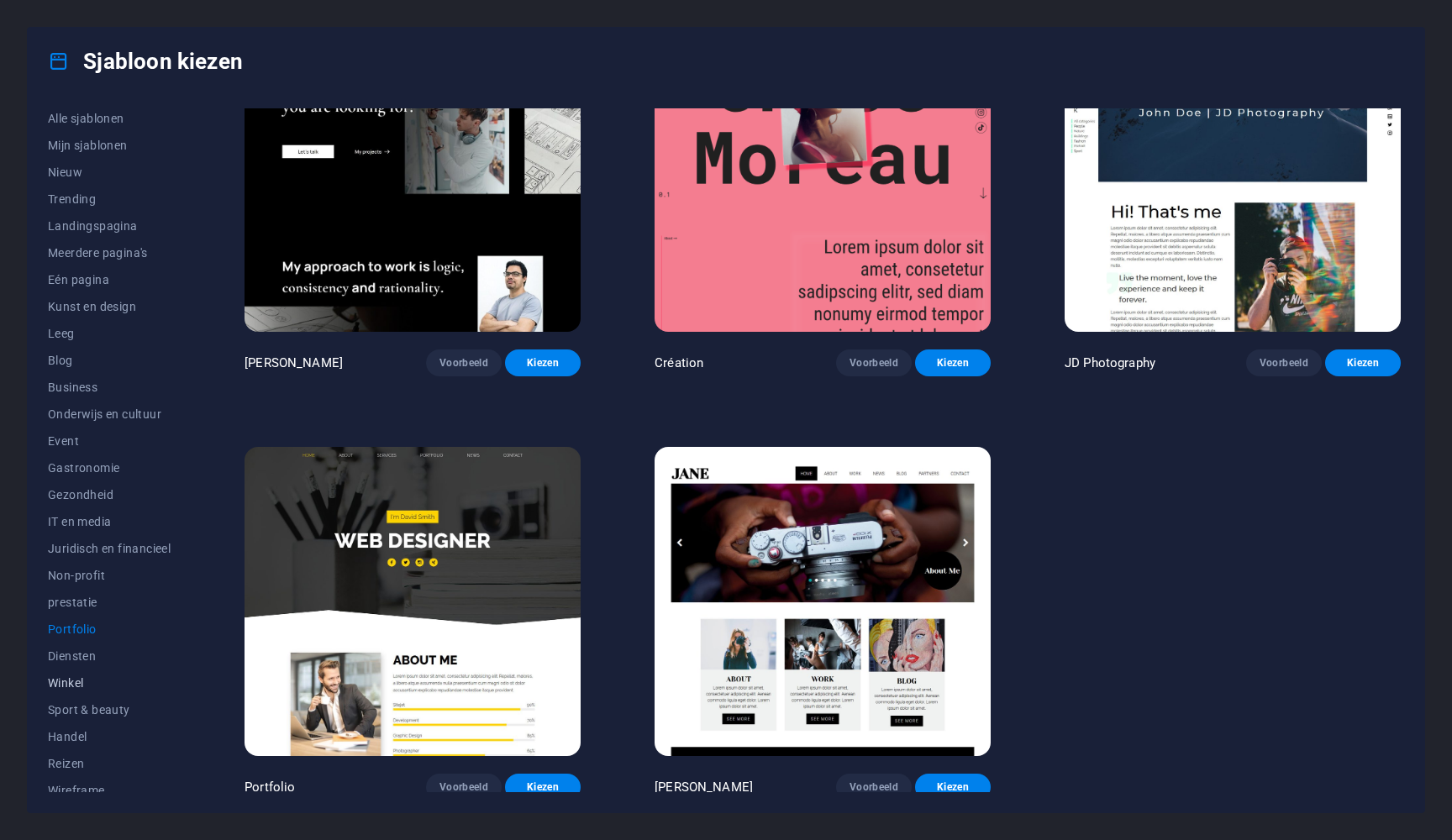
scroll to position [15, 0]
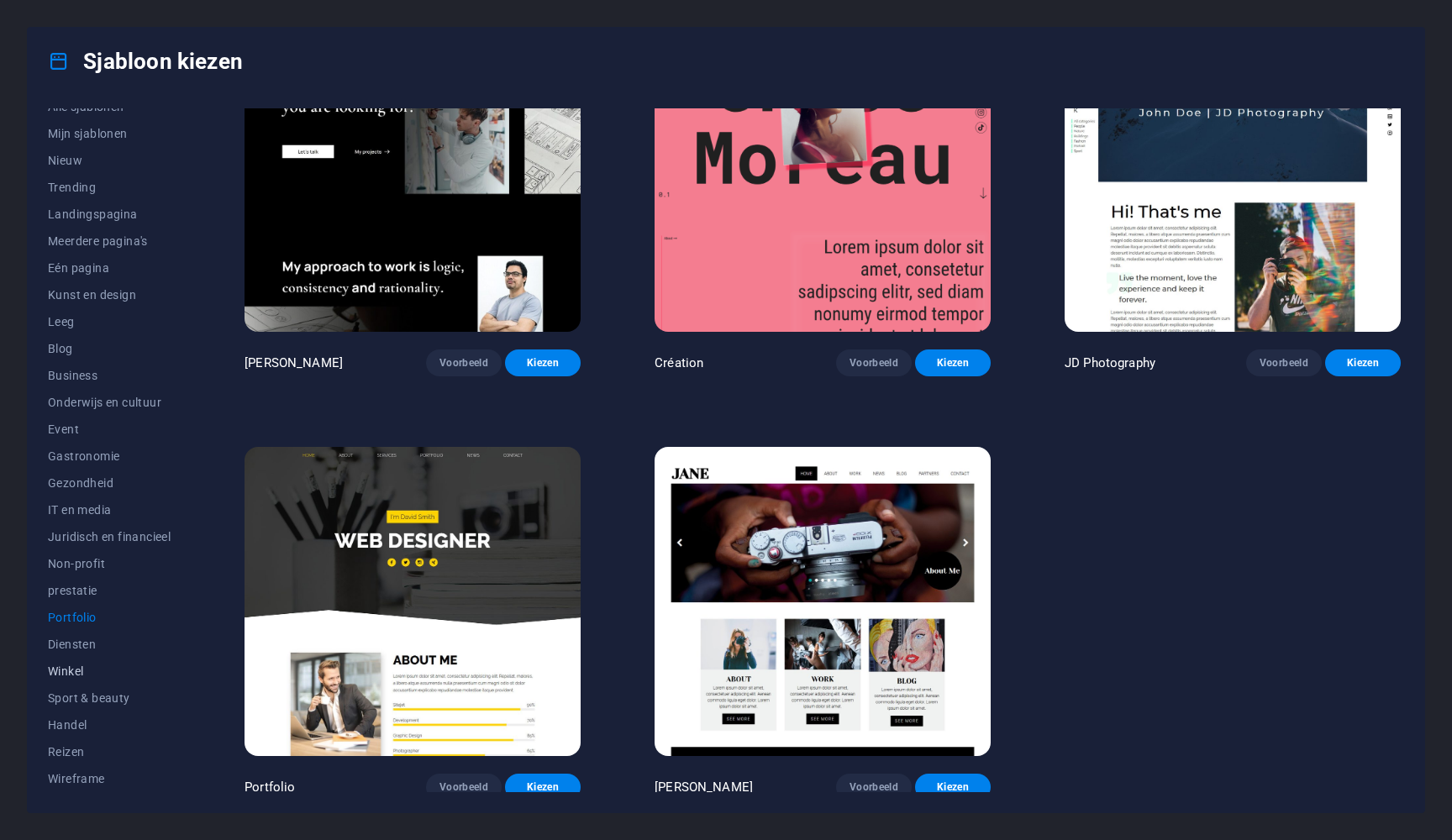
click at [54, 668] on span "Winkel" at bounding box center [109, 671] width 123 height 13
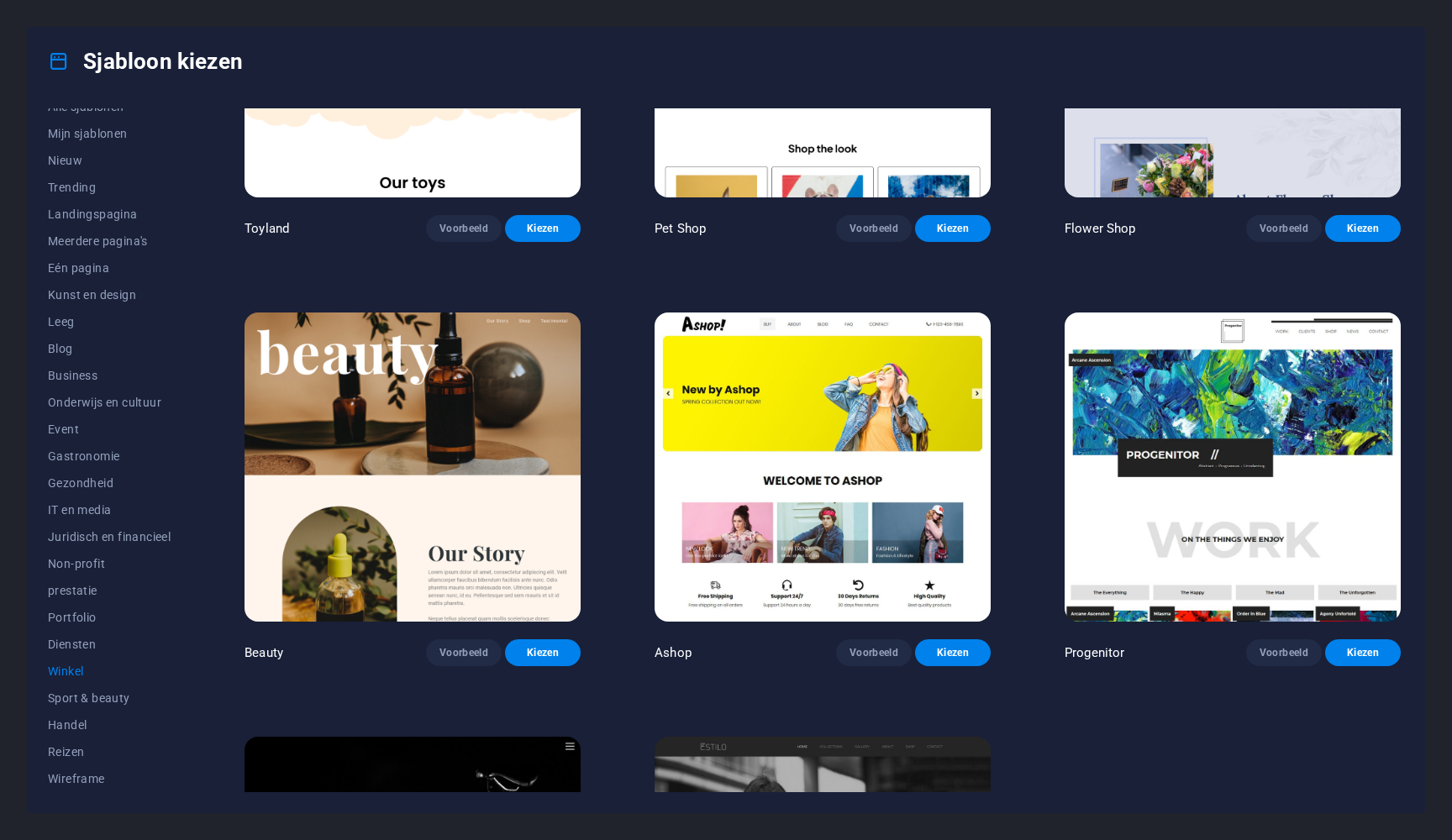
scroll to position [796, 0]
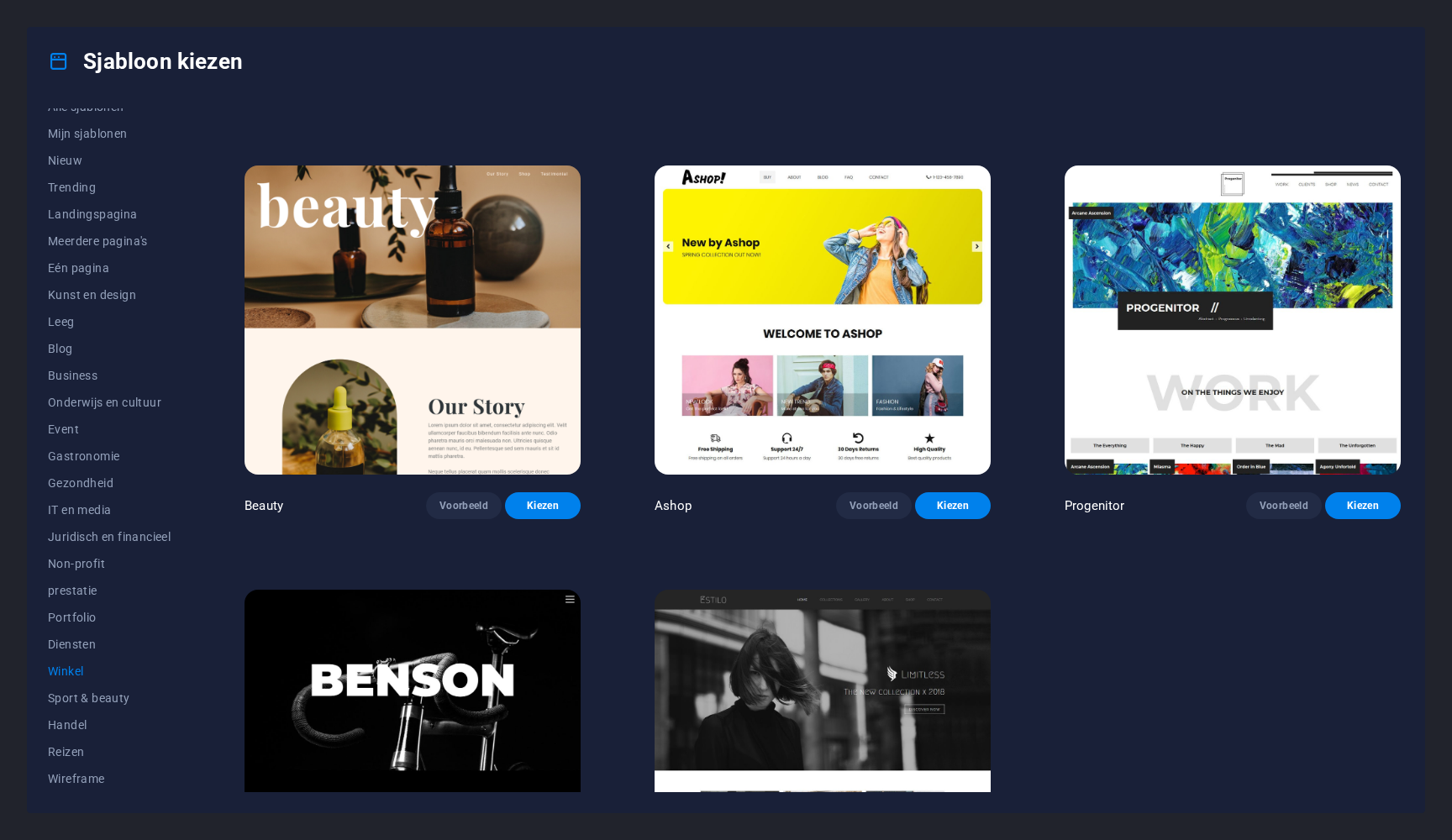
click at [426, 255] on img at bounding box center [412, 320] width 336 height 309
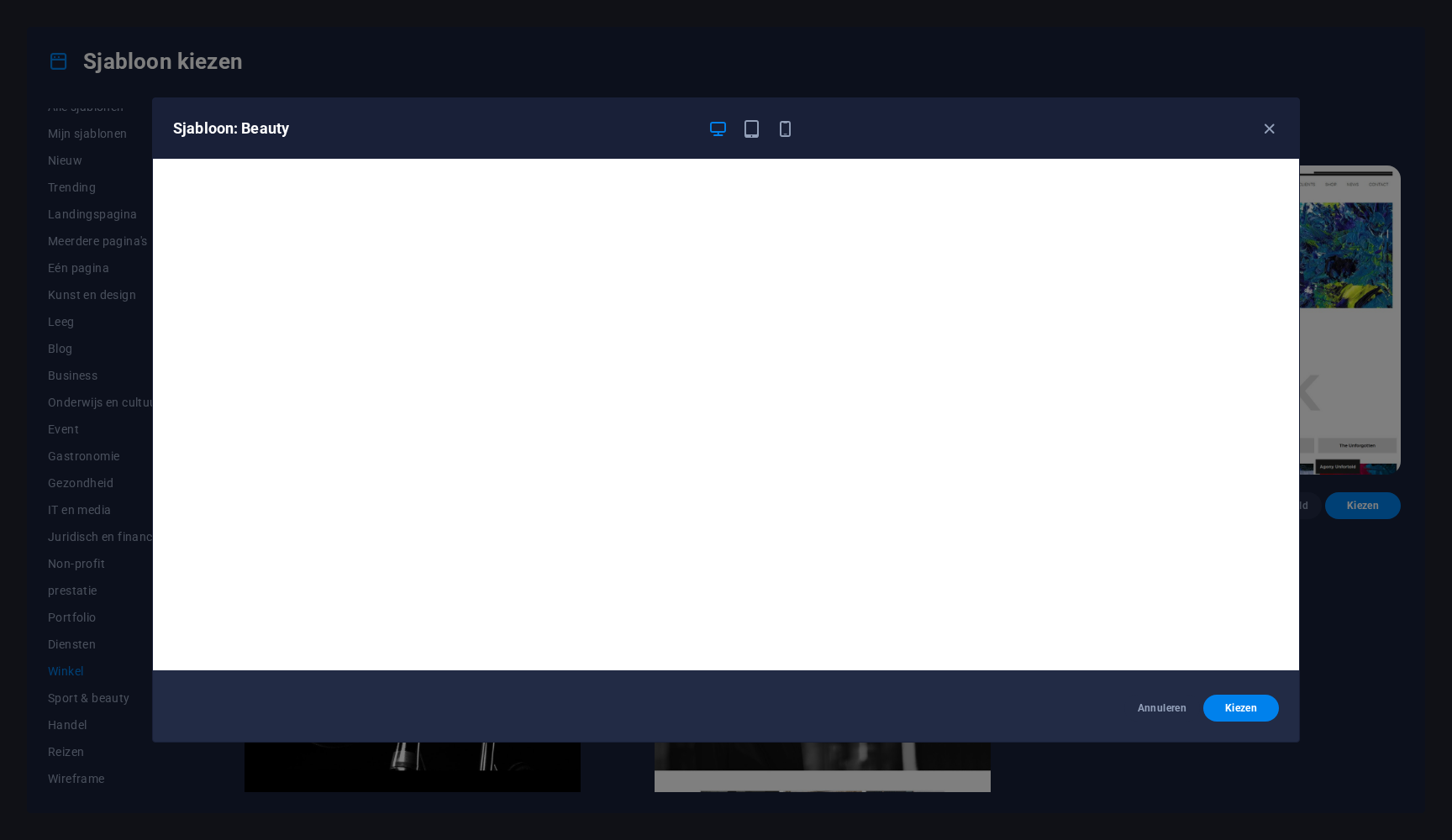
scroll to position [0, 0]
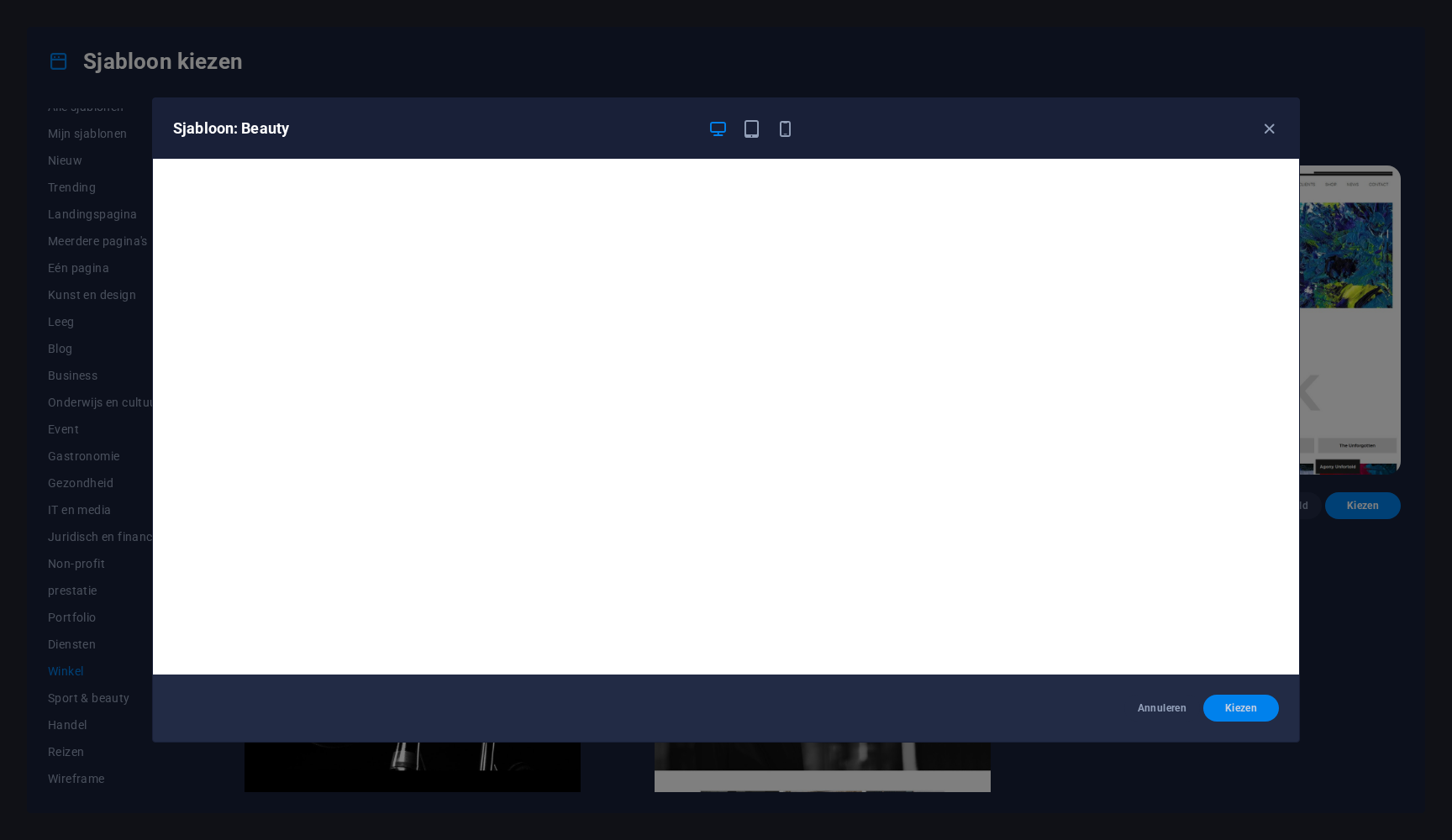
click at [1238, 698] on button "Kiezen" at bounding box center [1241, 708] width 76 height 27
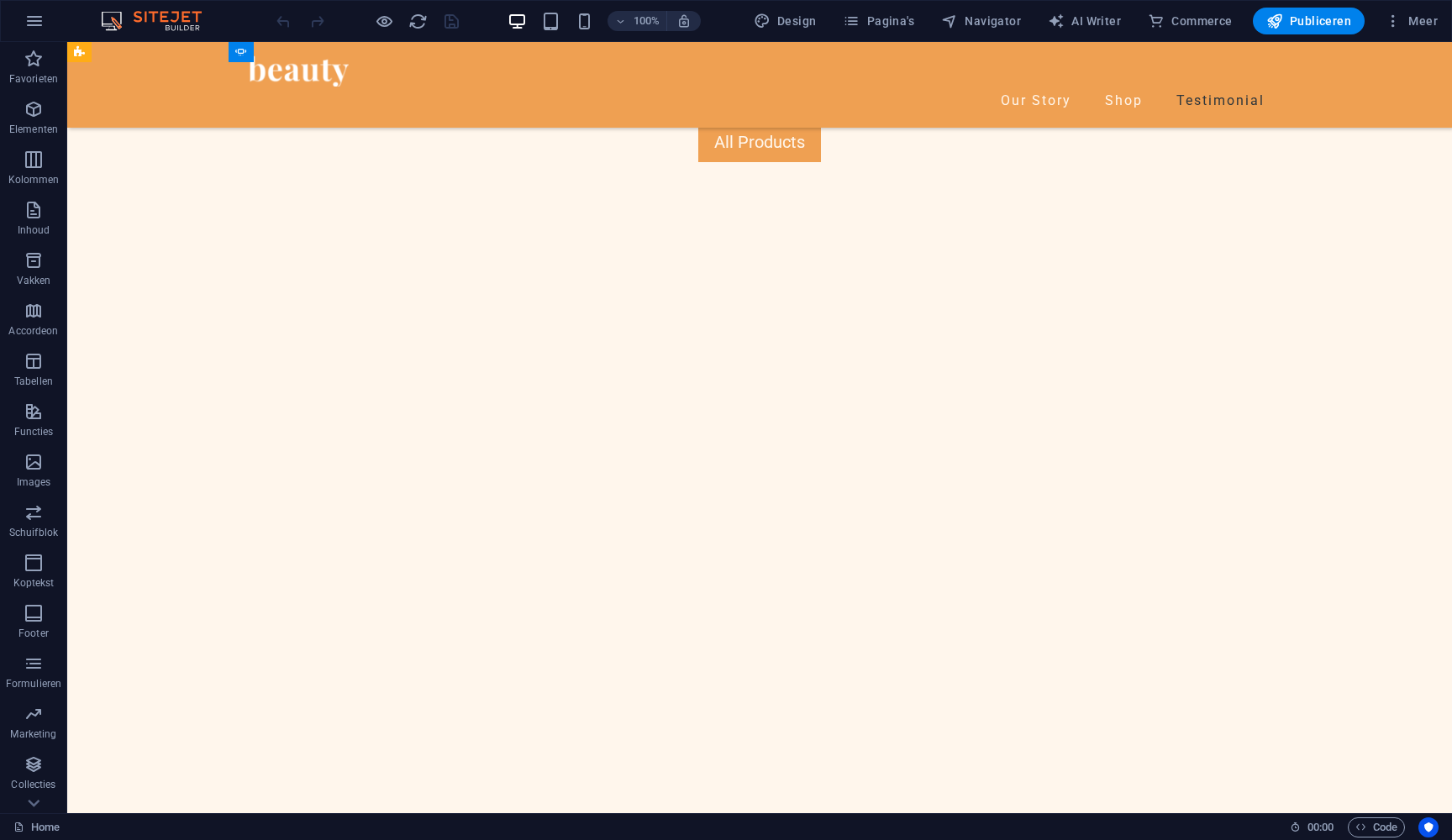
scroll to position [4379, 0]
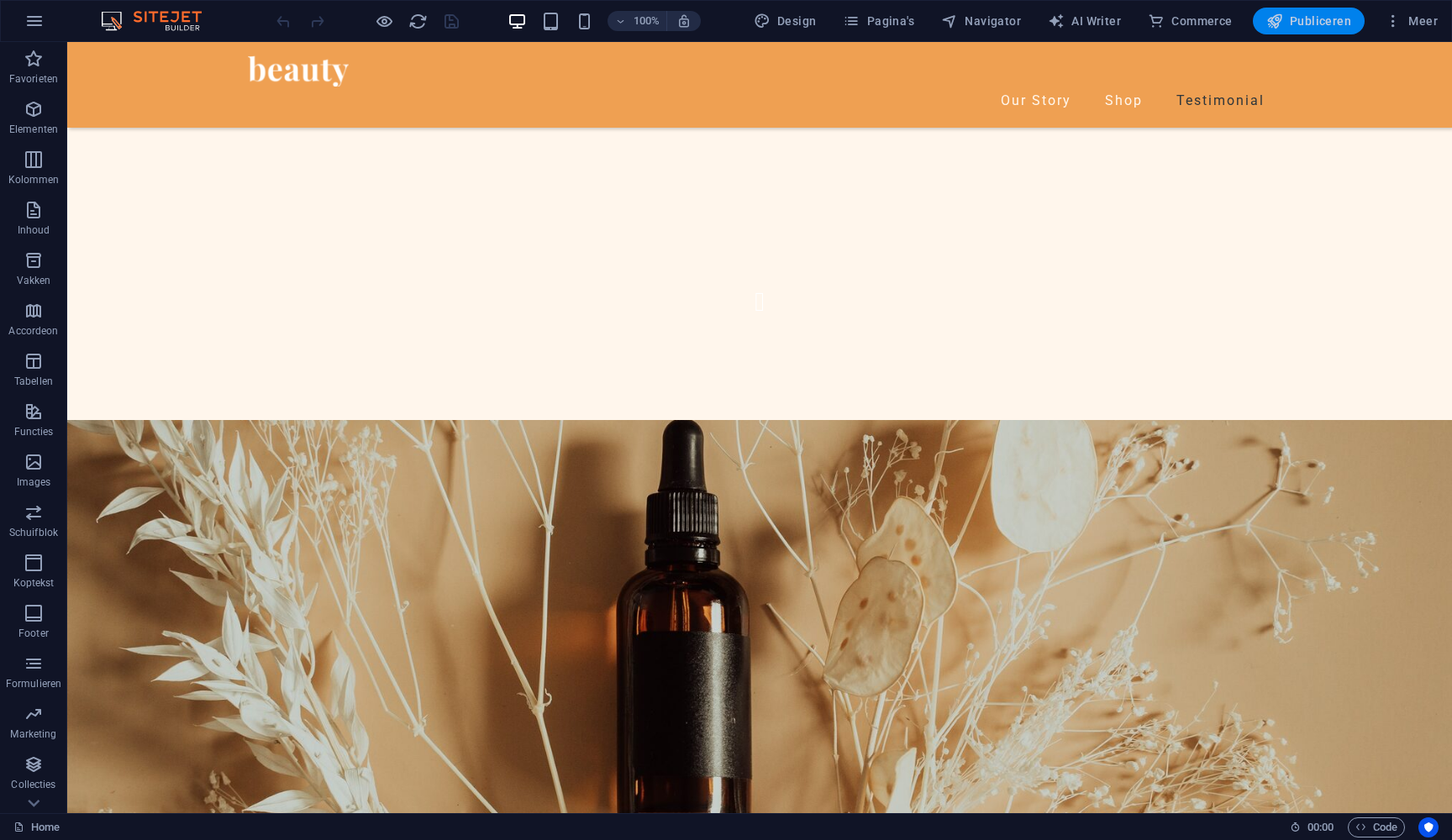
click at [1328, 18] on span "Publiceren" at bounding box center [1308, 21] width 85 height 17
